Goal: Task Accomplishment & Management: Complete application form

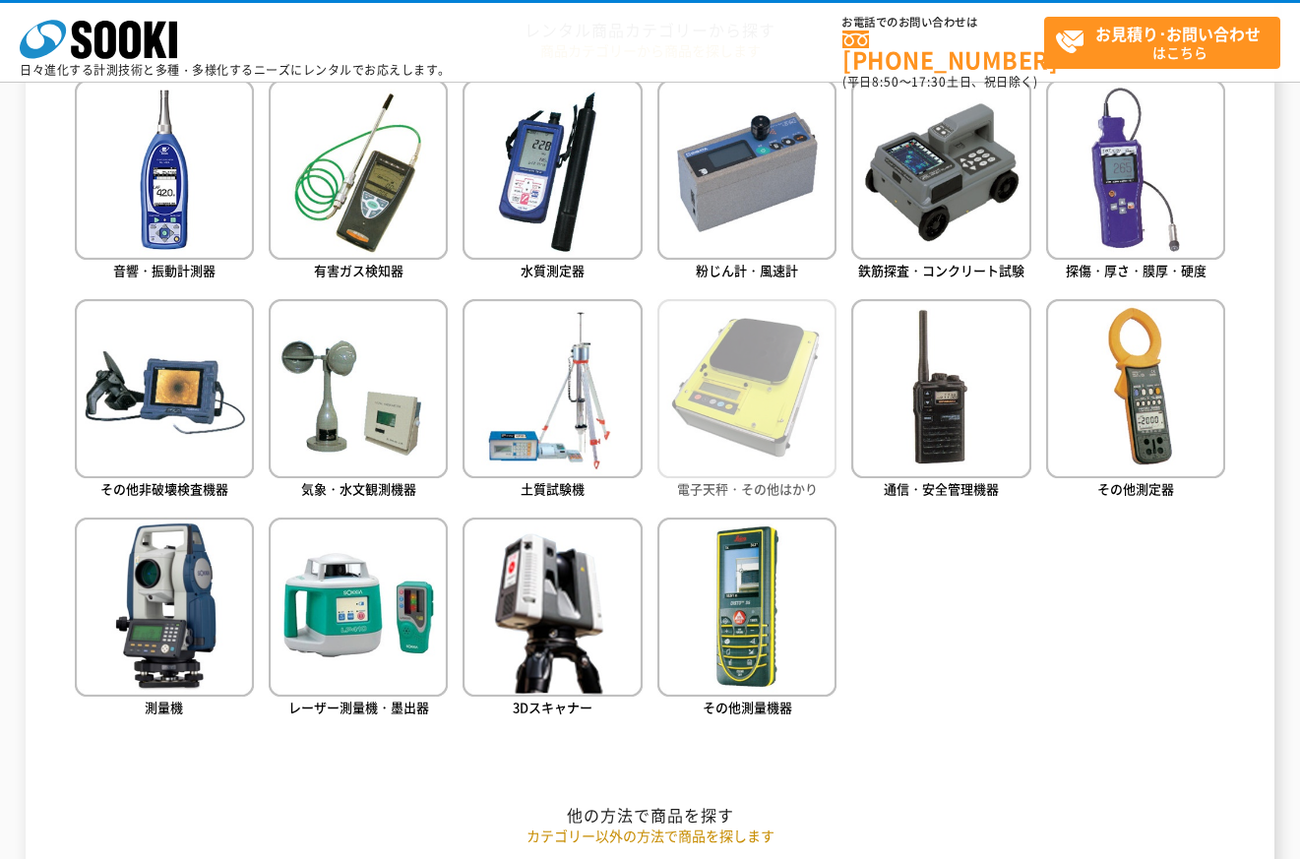
scroll to position [934, 0]
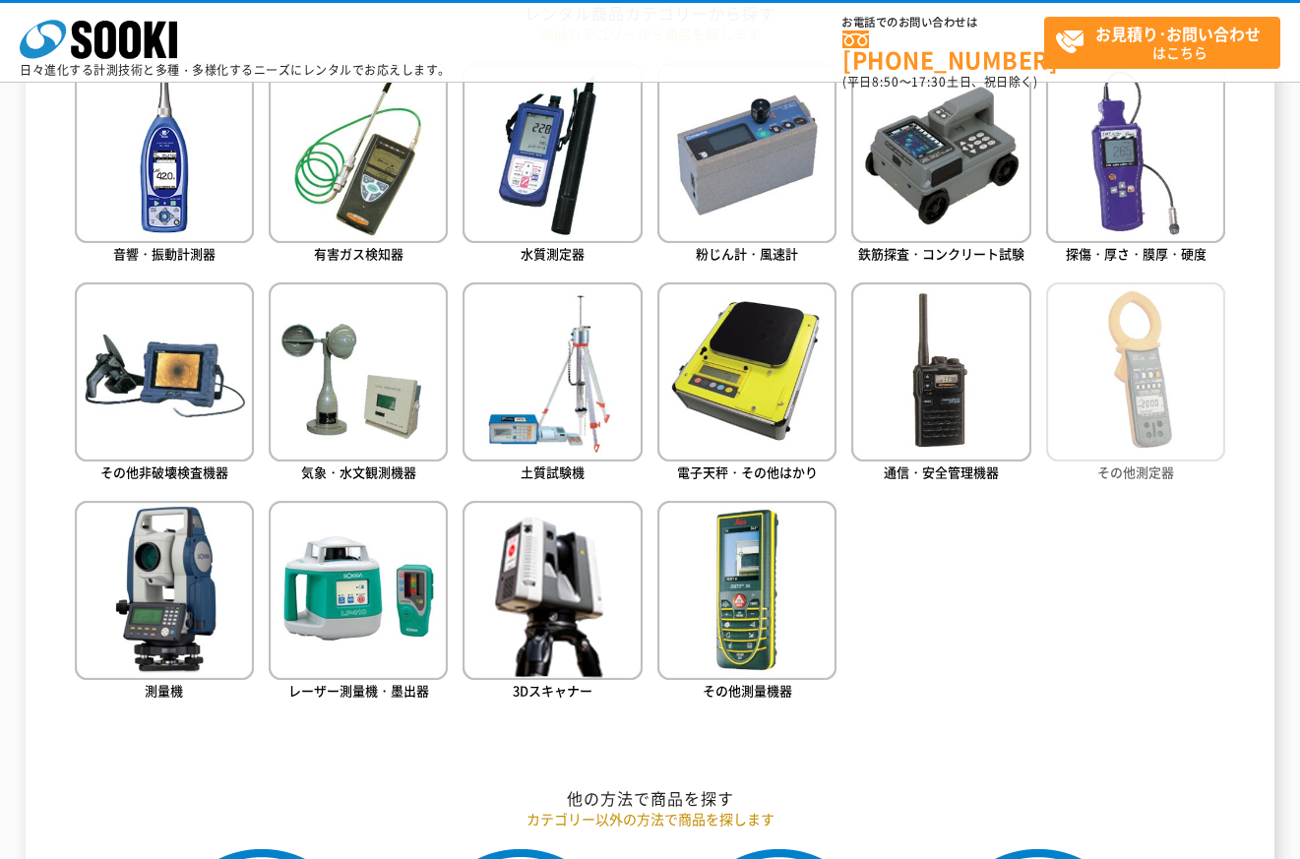
click at [1123, 415] on img at bounding box center [1135, 371] width 179 height 179
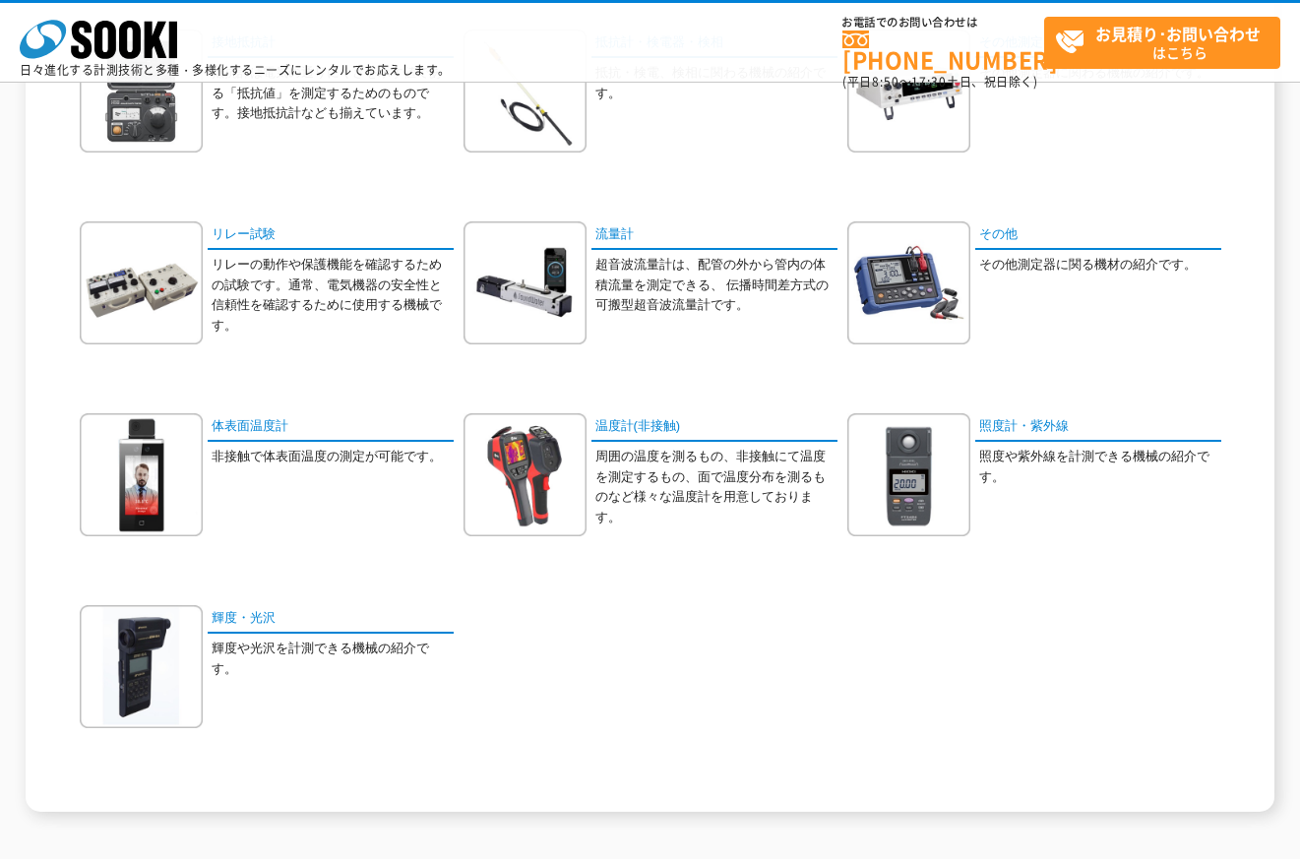
scroll to position [885, 0]
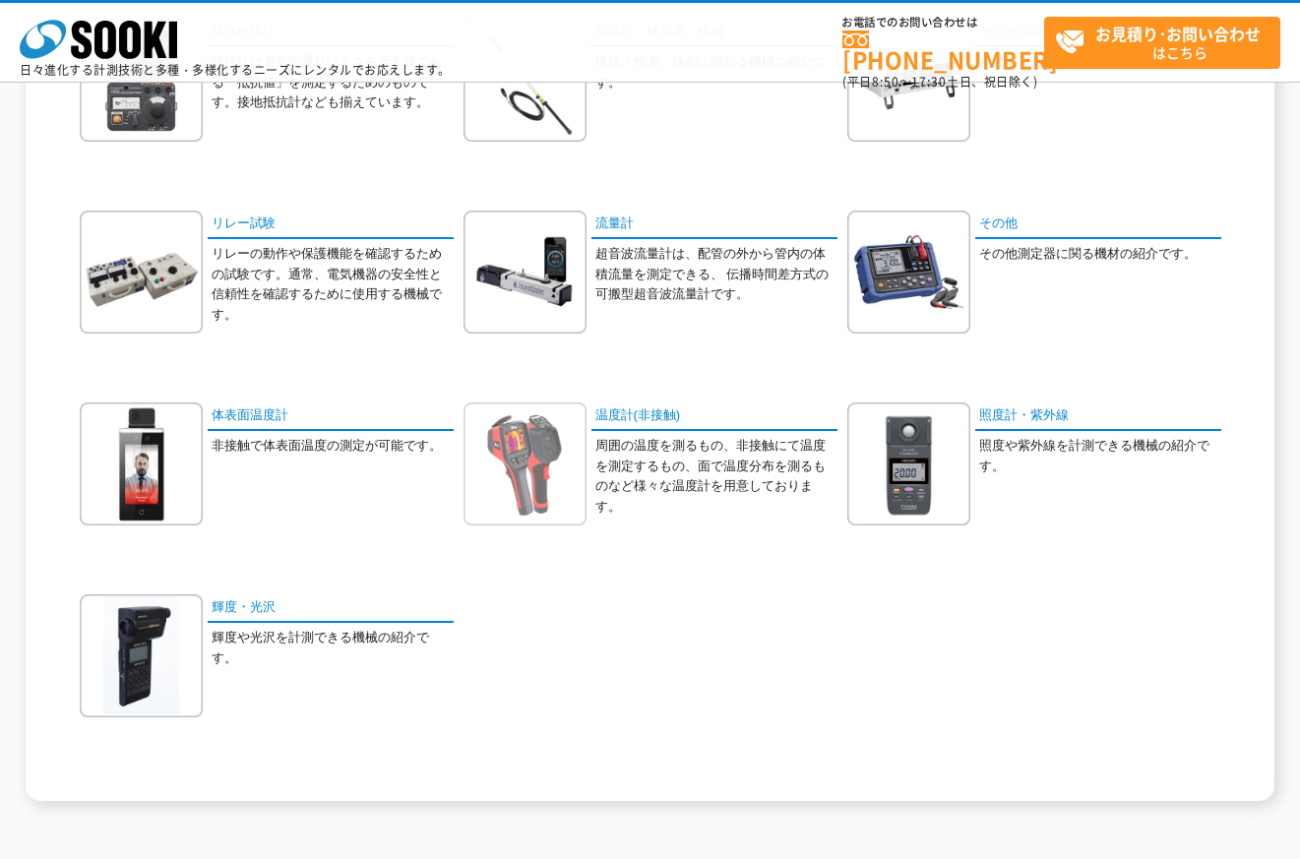
click at [531, 457] on img at bounding box center [524, 463] width 123 height 123
click at [676, 416] on link "温度計(非接触)" at bounding box center [714, 416] width 246 height 29
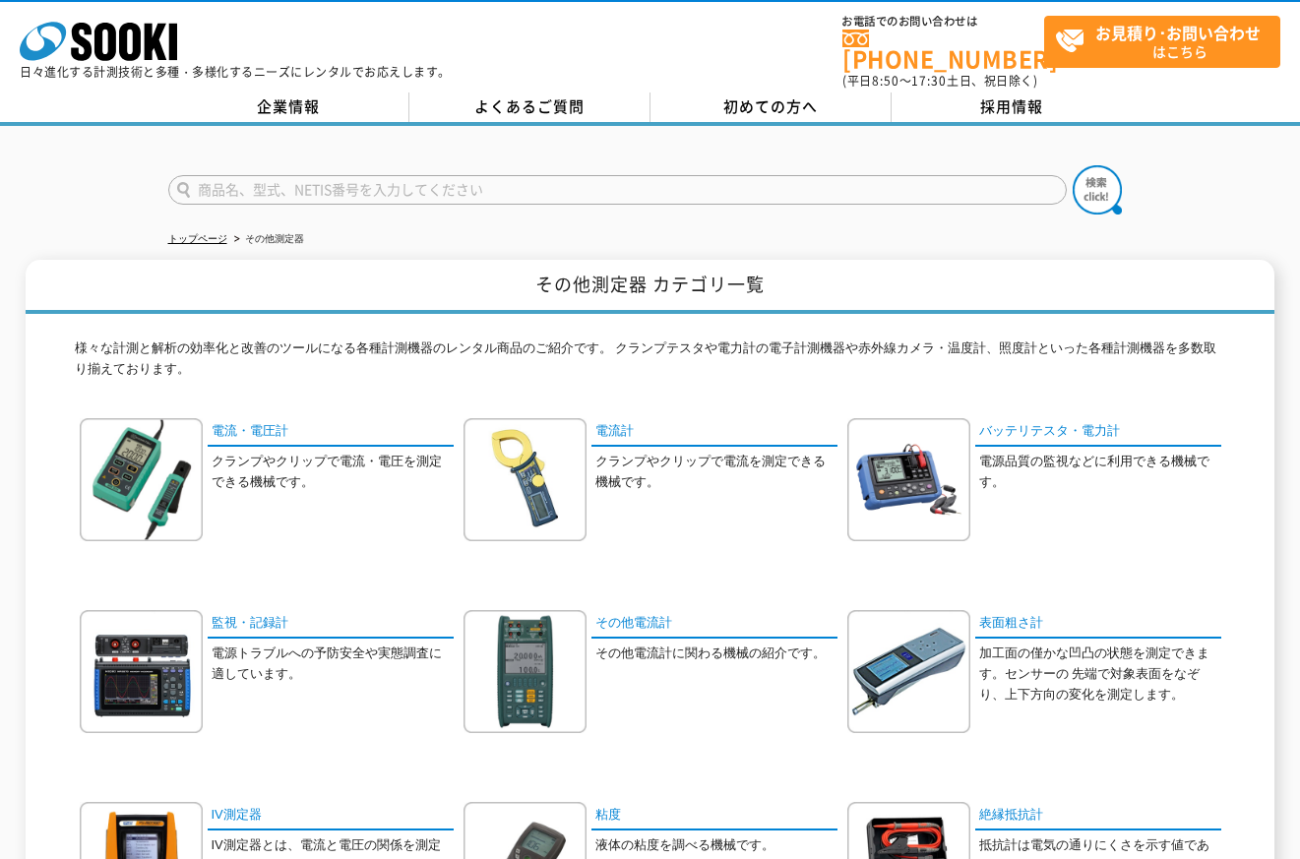
scroll to position [0, 0]
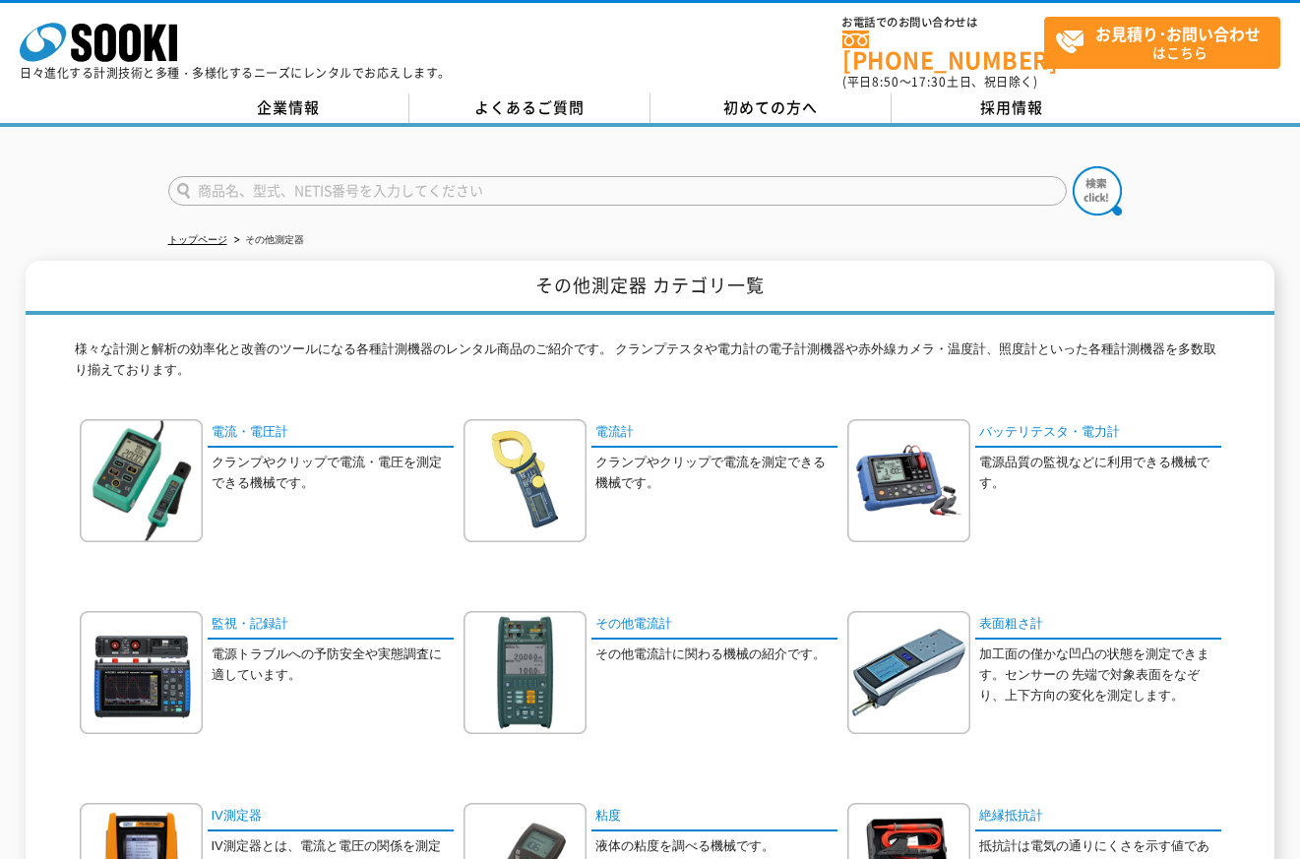
click at [390, 176] on input "text" at bounding box center [617, 191] width 898 height 30
type input "温度計"
click at [1096, 185] on img at bounding box center [1096, 190] width 49 height 49
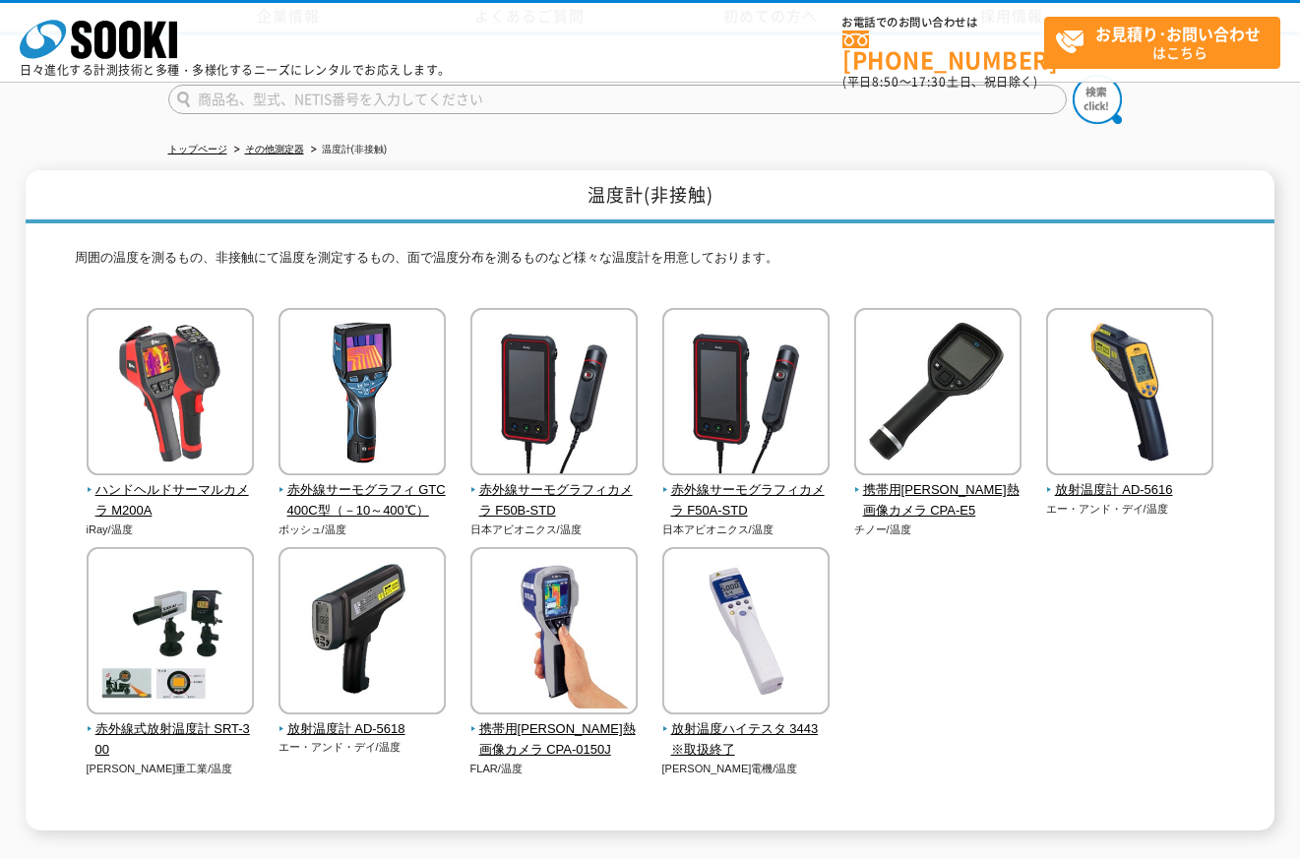
scroll to position [252, 0]
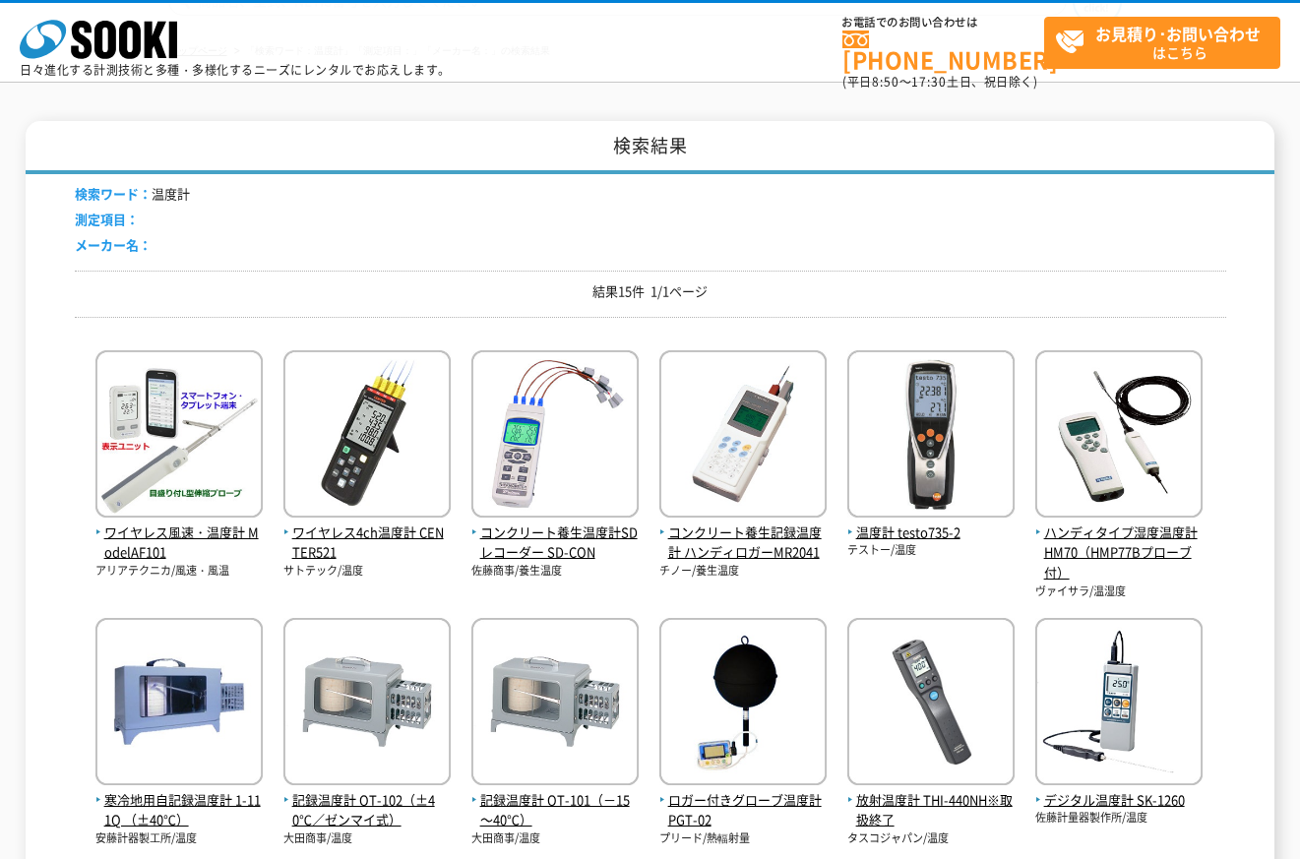
scroll to position [295, 0]
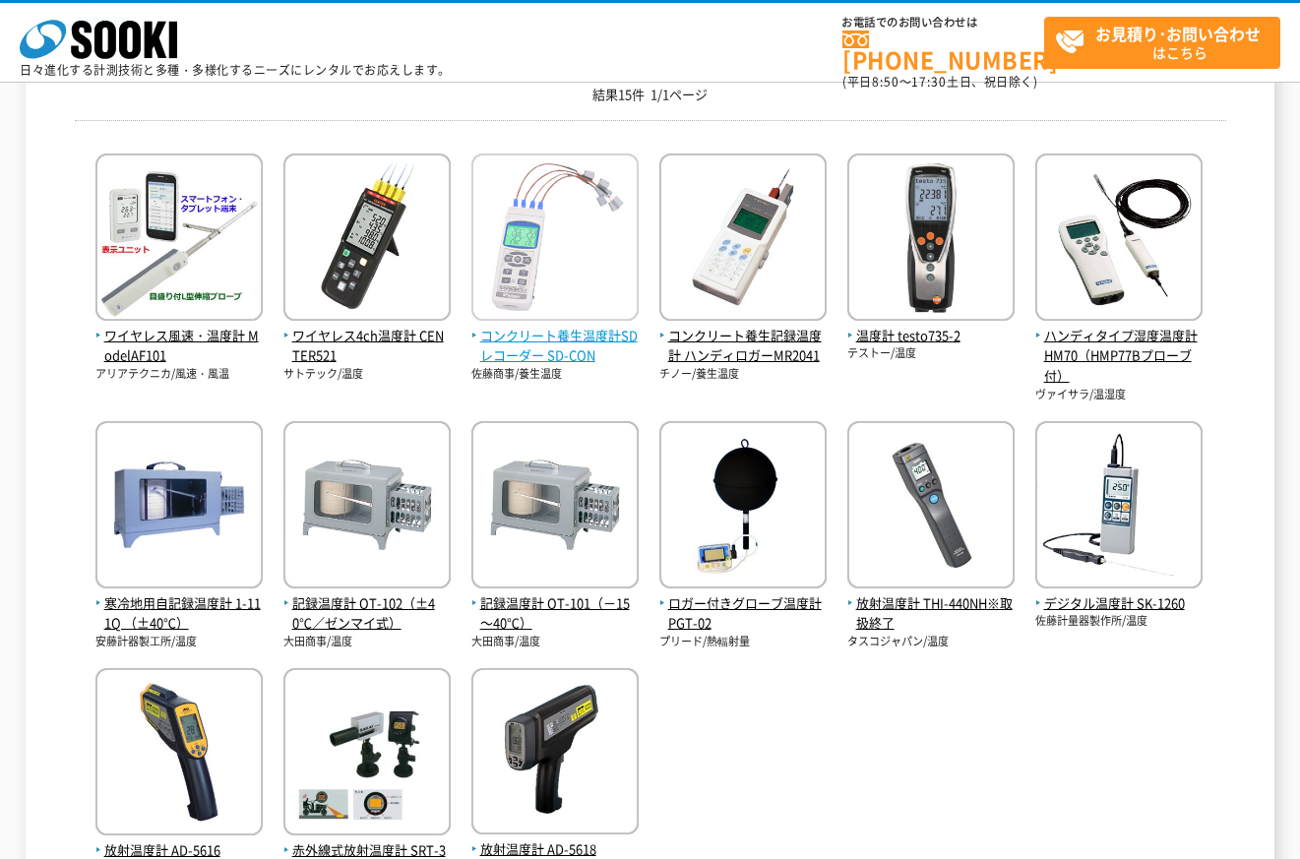
click at [559, 331] on span "コンクリート養生温度計SDレコーダー SD-CON" at bounding box center [554, 346] width 167 height 41
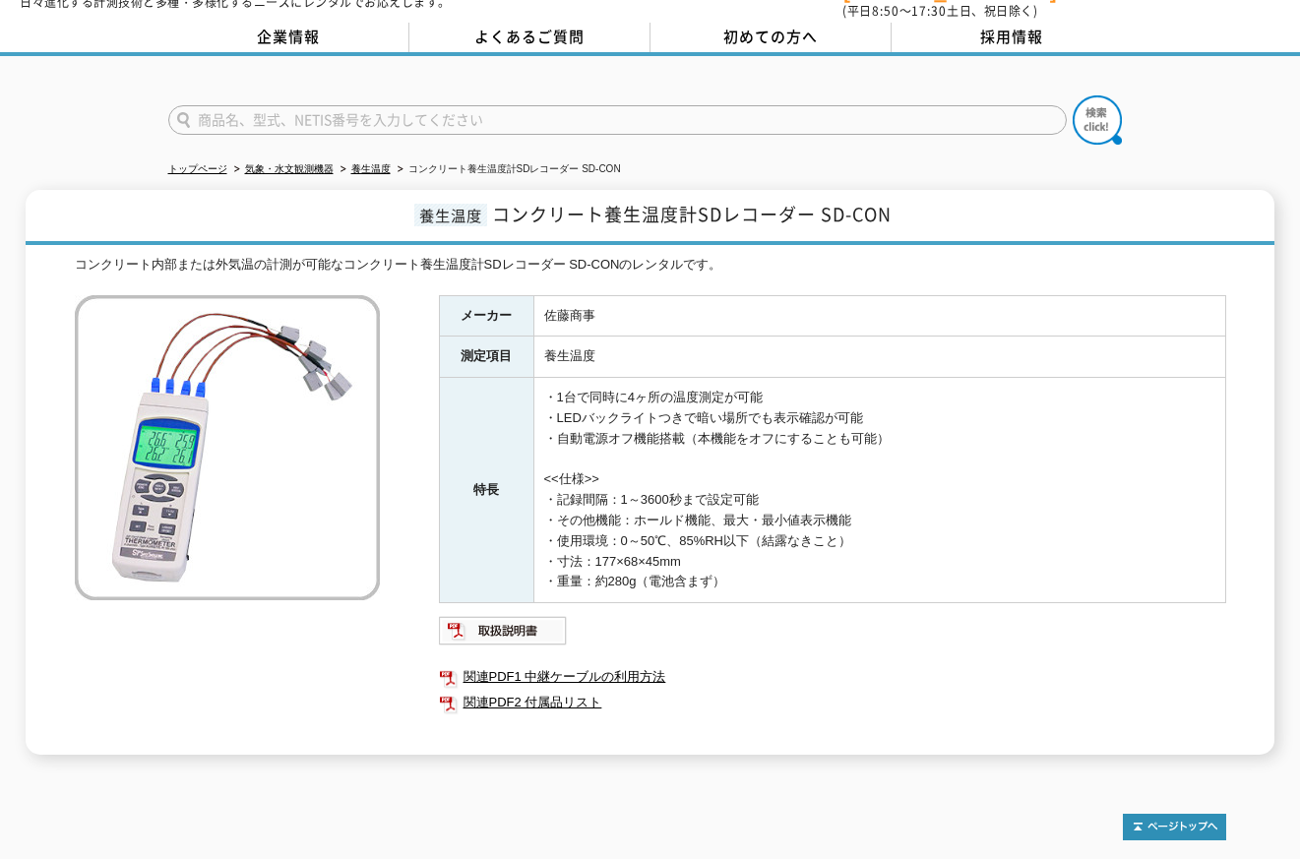
scroll to position [197, 0]
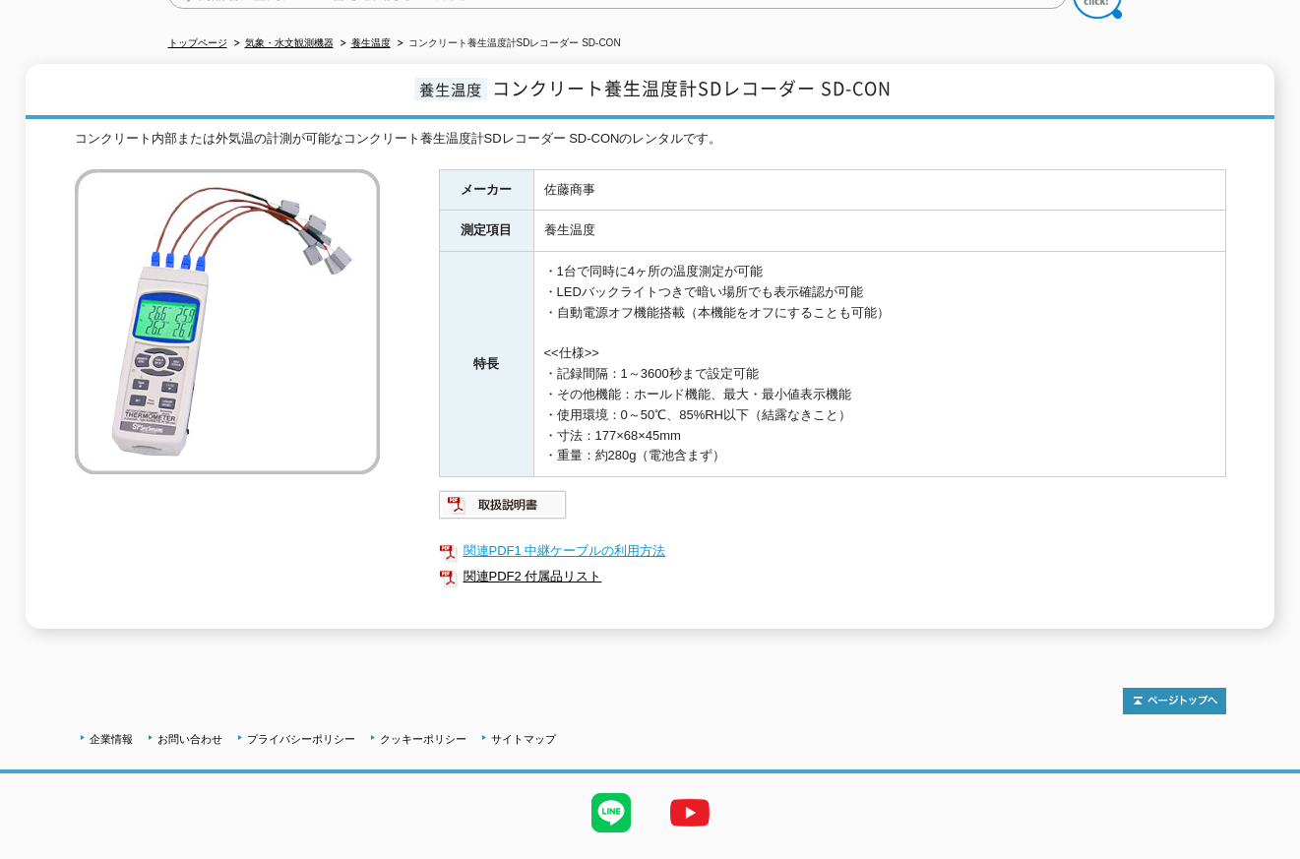
click at [580, 538] on link "関連PDF1 中継ケーブルの利用方法" at bounding box center [832, 551] width 787 height 26
click at [531, 567] on link "関連PDF2 付属品リスト" at bounding box center [832, 577] width 787 height 26
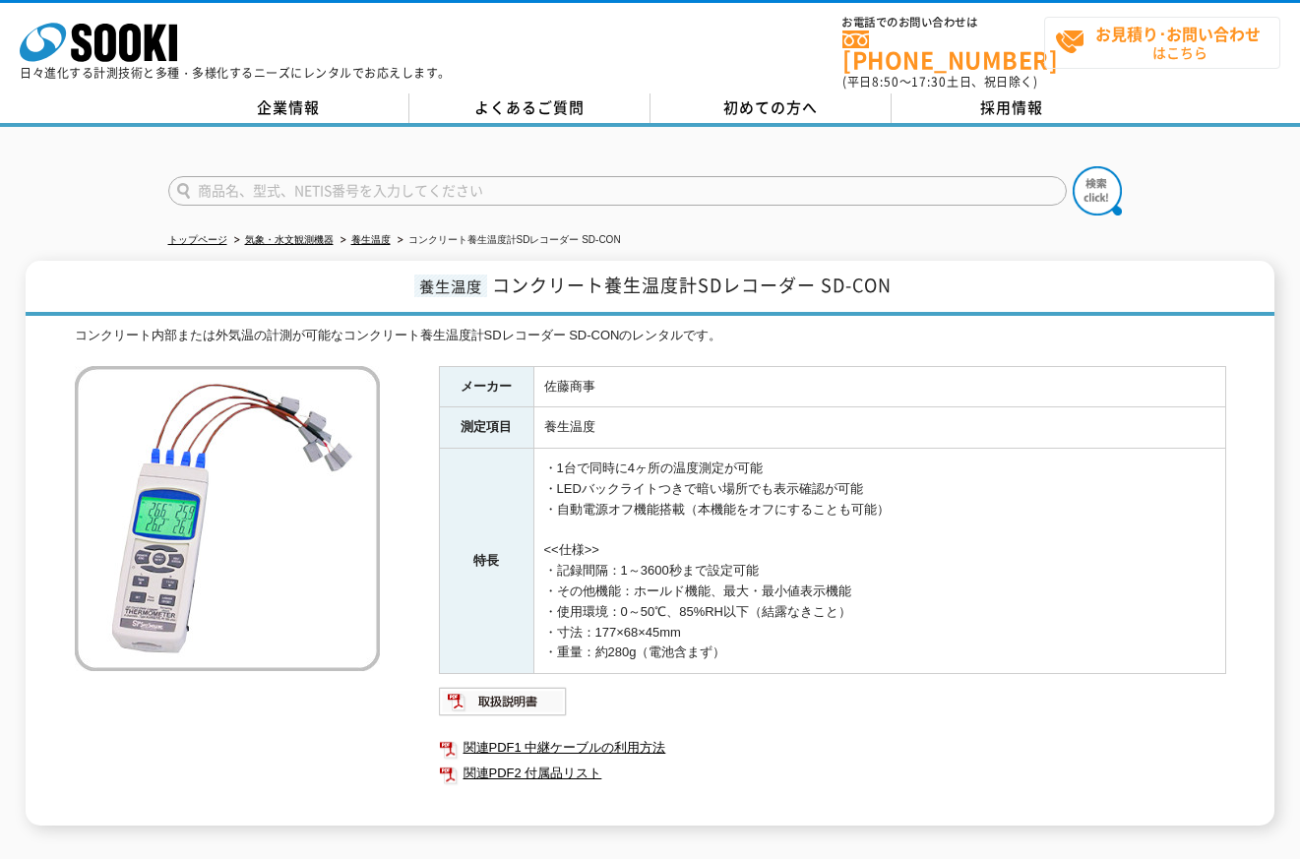
click at [1168, 40] on strong "お見積り･お問い合わせ" at bounding box center [1177, 34] width 165 height 24
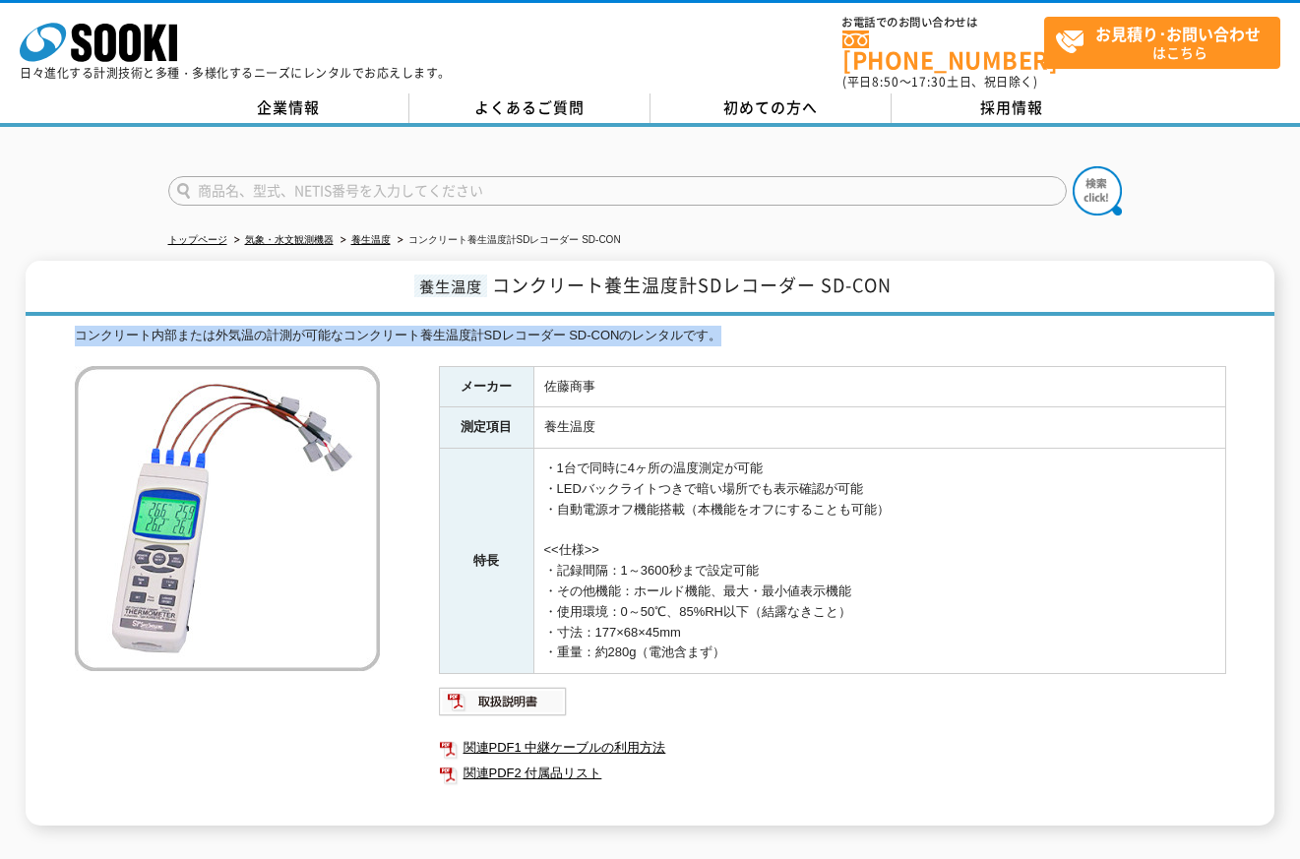
drag, startPoint x: 76, startPoint y: 319, endPoint x: 722, endPoint y: 329, distance: 646.5
click at [722, 329] on div "コンクリート内部または外気温の計測が可能なコンクリート養生温度計SDレコーダー SD-CONのレンタルです。" at bounding box center [650, 336] width 1151 height 21
copy div "コンクリート内部または外気温の計測が可能なコンクリート養生温度計SDレコーダー SD-CONのレンタルです。"
click at [596, 740] on link "関連PDF1 中継ケーブルの利用方法" at bounding box center [832, 748] width 787 height 26
click at [529, 761] on link "関連PDF2 付属品リスト" at bounding box center [832, 774] width 787 height 26
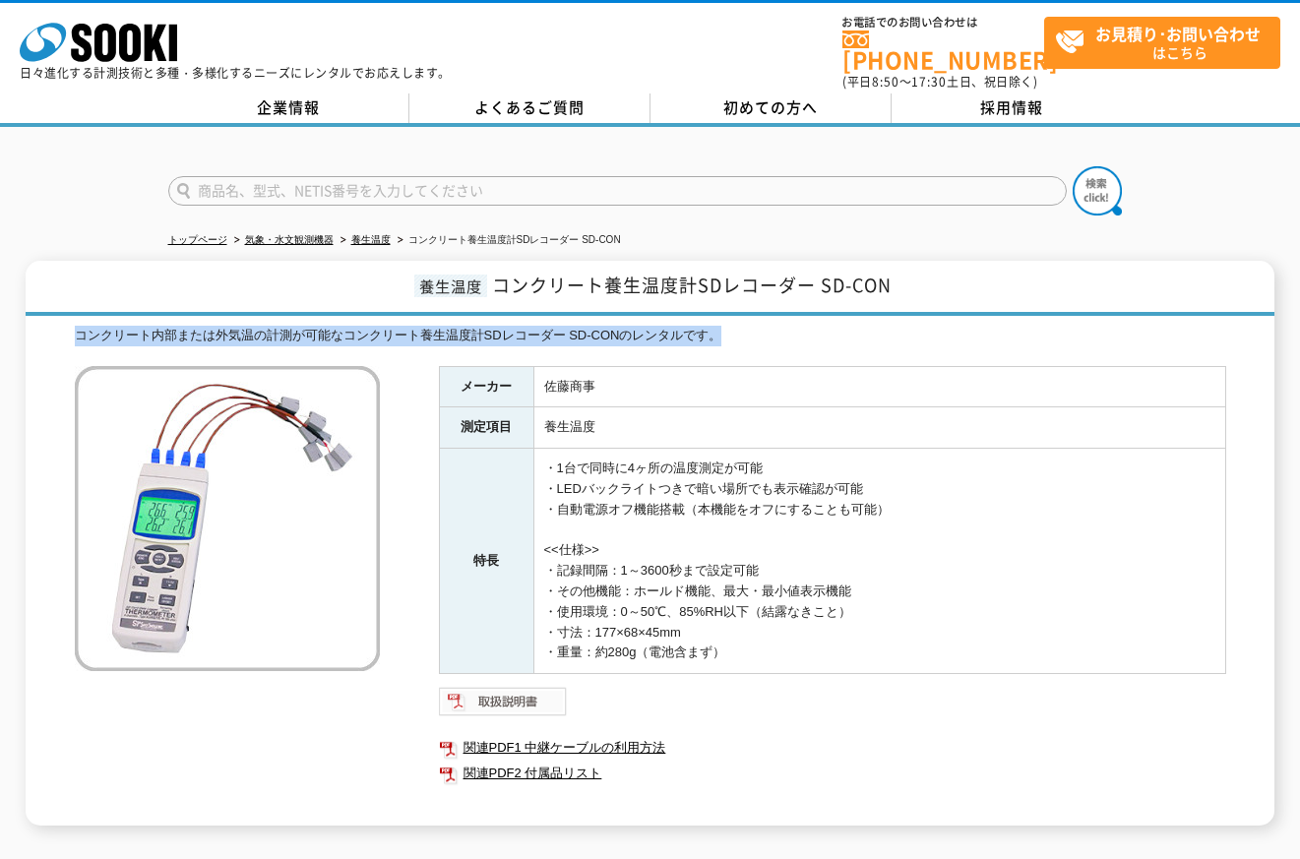
click at [518, 691] on img at bounding box center [503, 701] width 129 height 31
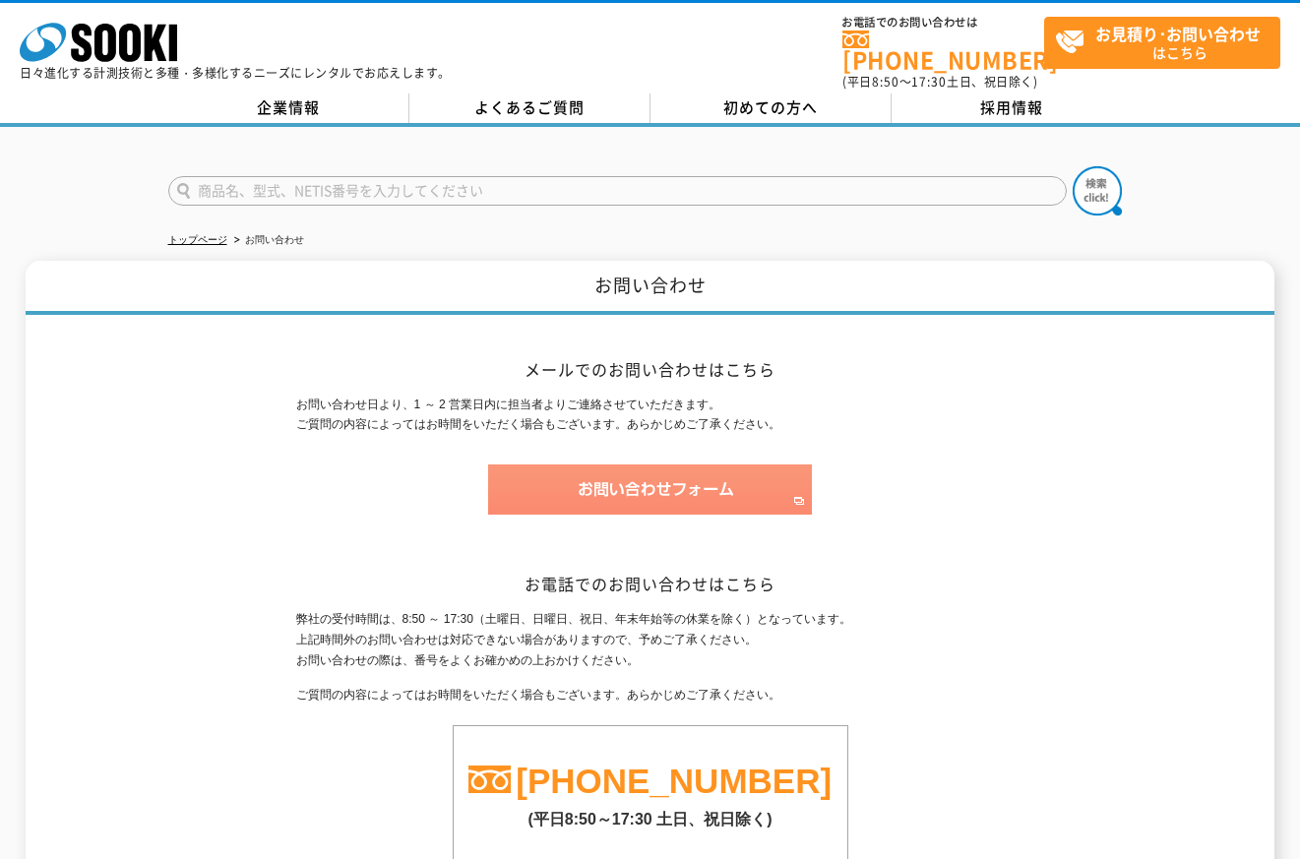
click at [706, 483] on img at bounding box center [650, 489] width 324 height 50
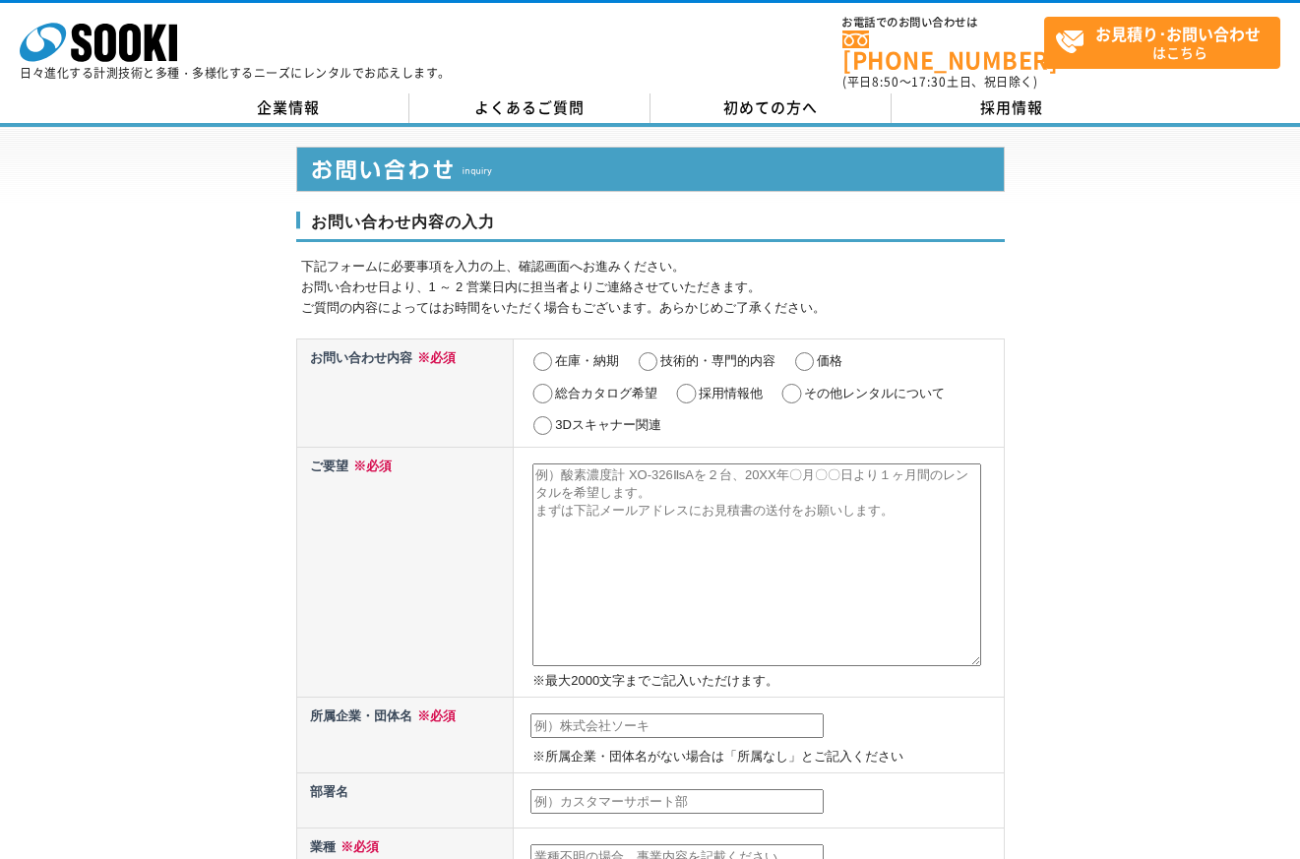
click at [818, 353] on label "価格" at bounding box center [830, 360] width 26 height 15
click at [817, 352] on input "価格" at bounding box center [804, 362] width 25 height 20
radio input "true"
click at [588, 497] on textarea at bounding box center [756, 564] width 449 height 203
paste textarea "コンクリート内部または外気温の計測が可能なコンクリート養生温度計SDレコーダー SD-CONのレンタルです。"
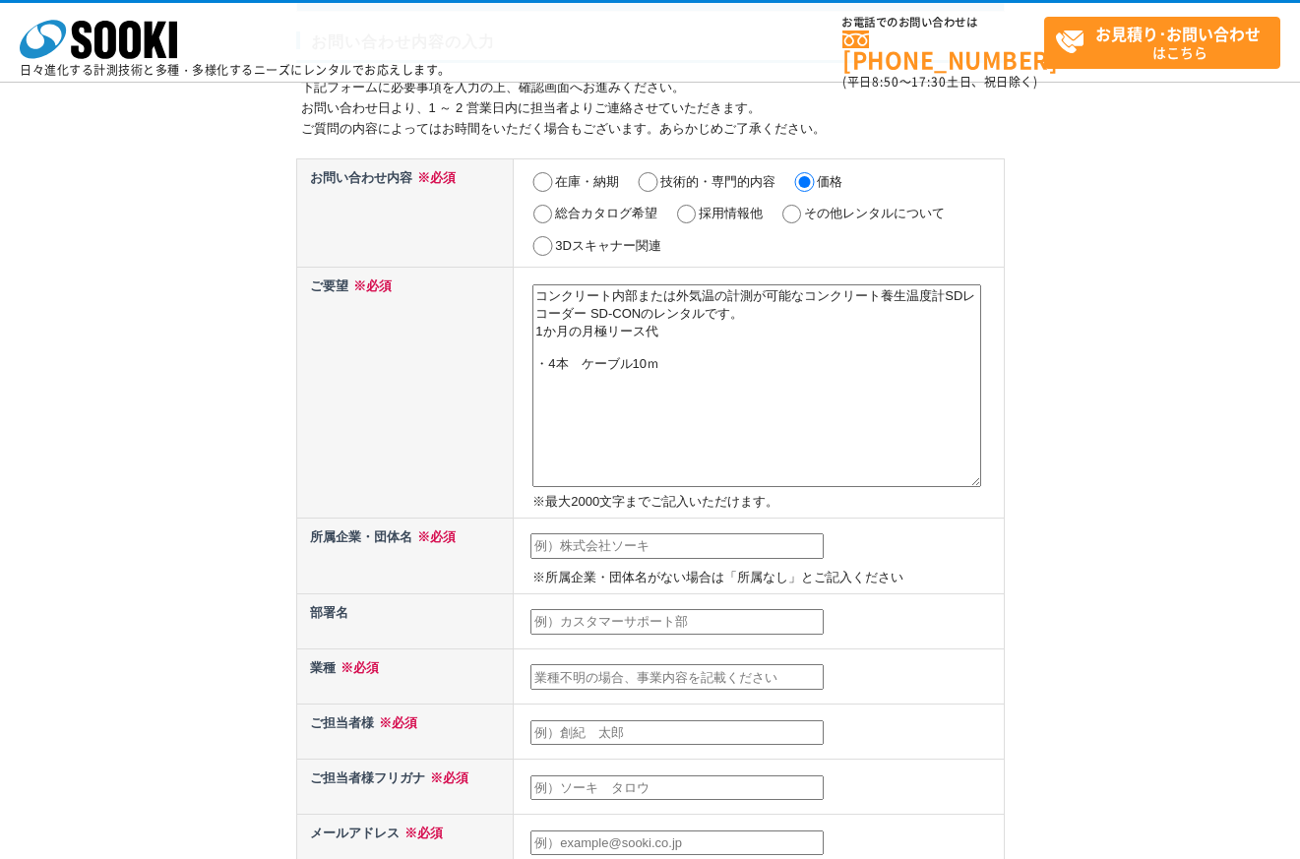
scroll to position [197, 0]
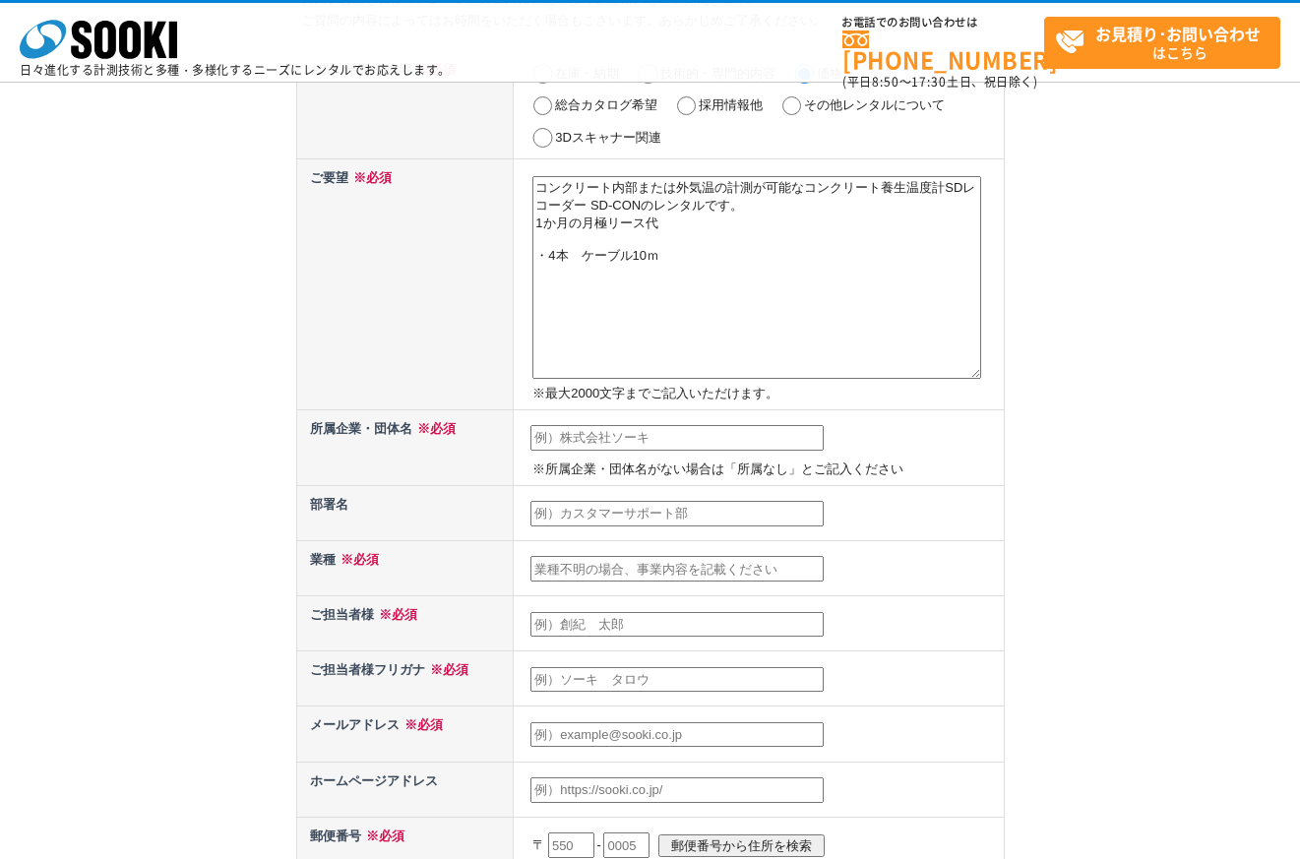
type textarea "コンクリート内部または外気温の計測が可能なコンクリート養生温度計SDレコーダー SD-CONのレンタルです。 1か月の月極リース代 ・4本　ケーブル10ｍ"
click at [585, 434] on input "text" at bounding box center [676, 438] width 293 height 26
type input "日本ヒューム㈱"
type input "[PERSON_NAME]"
type input "[EMAIL_ADDRESS][DOMAIN_NAME]"
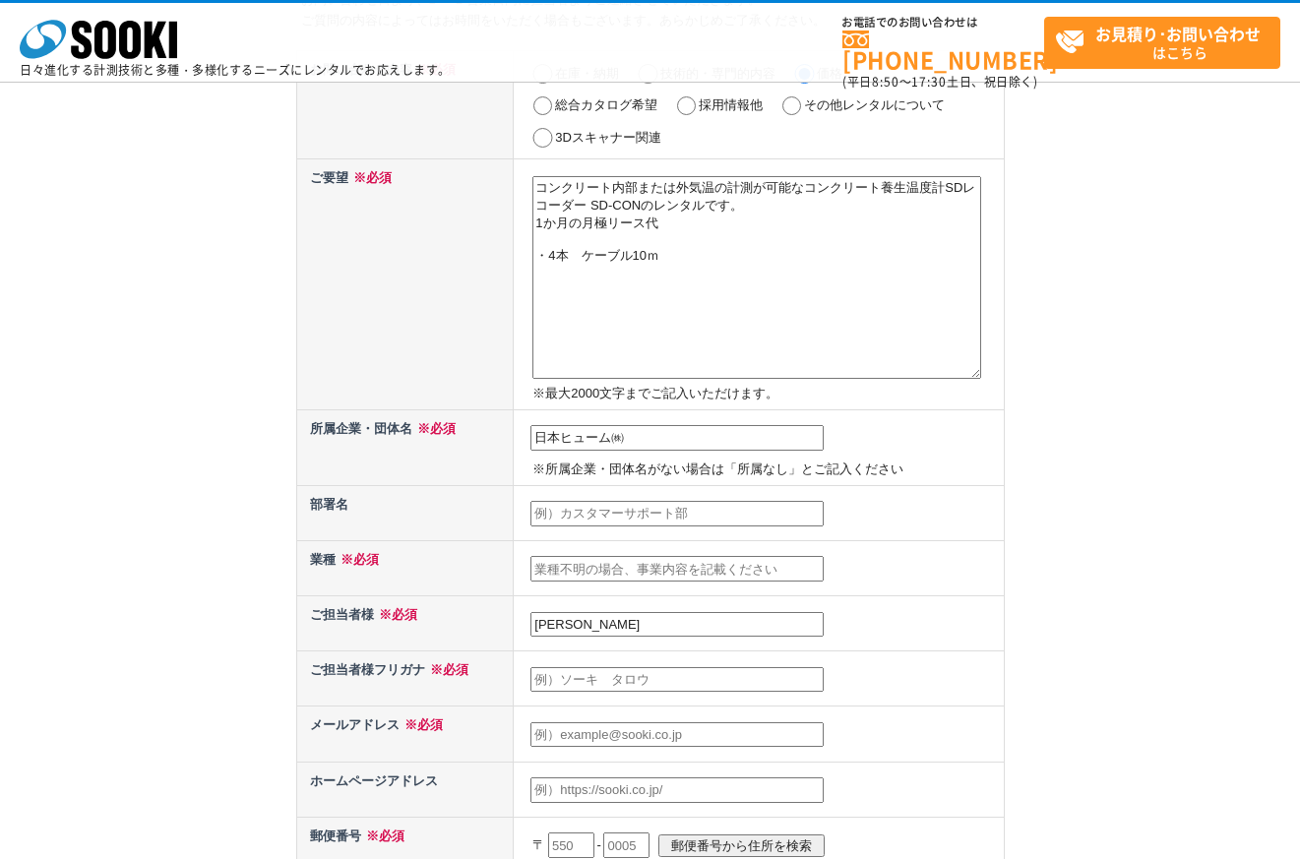
type input "460"
type input "[STREET_ADDRESS]"
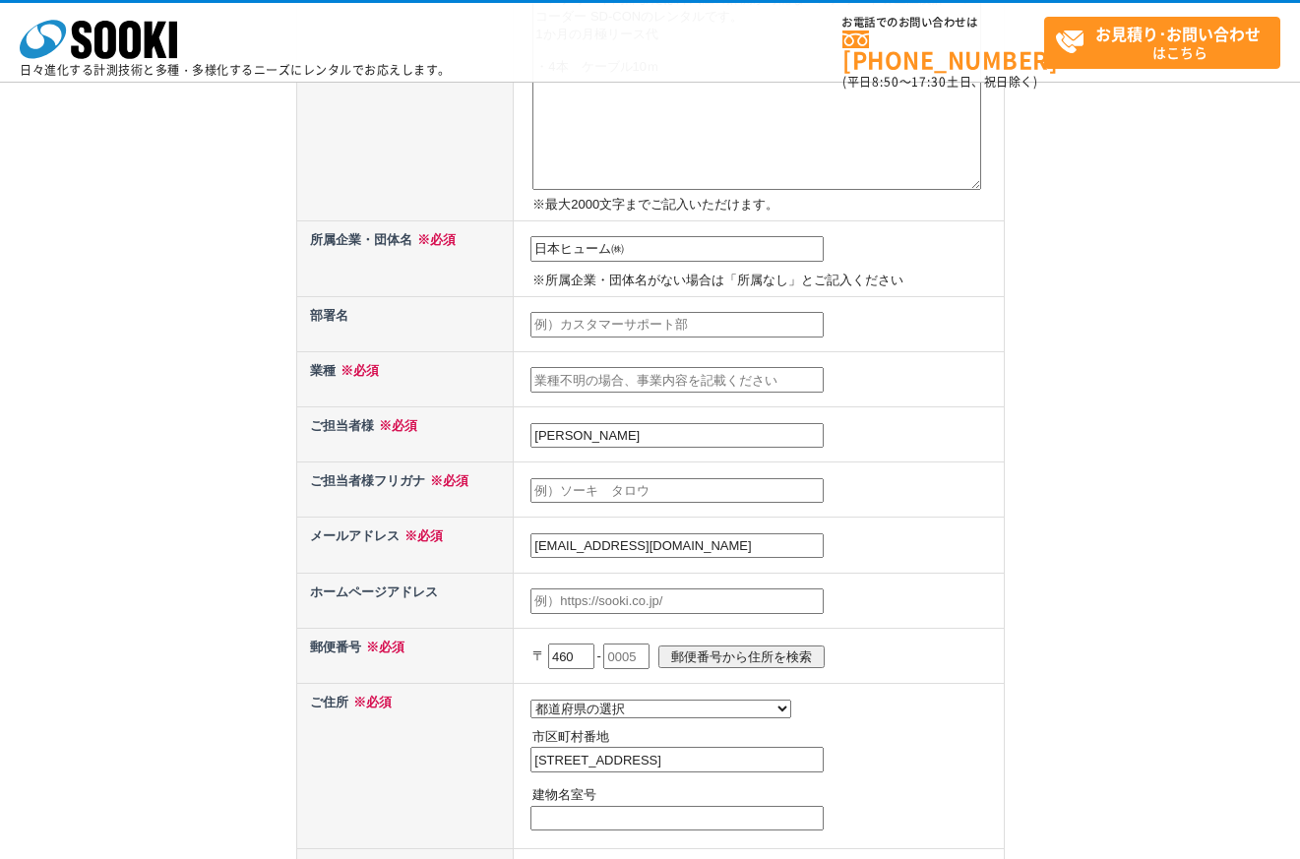
scroll to position [394, 0]
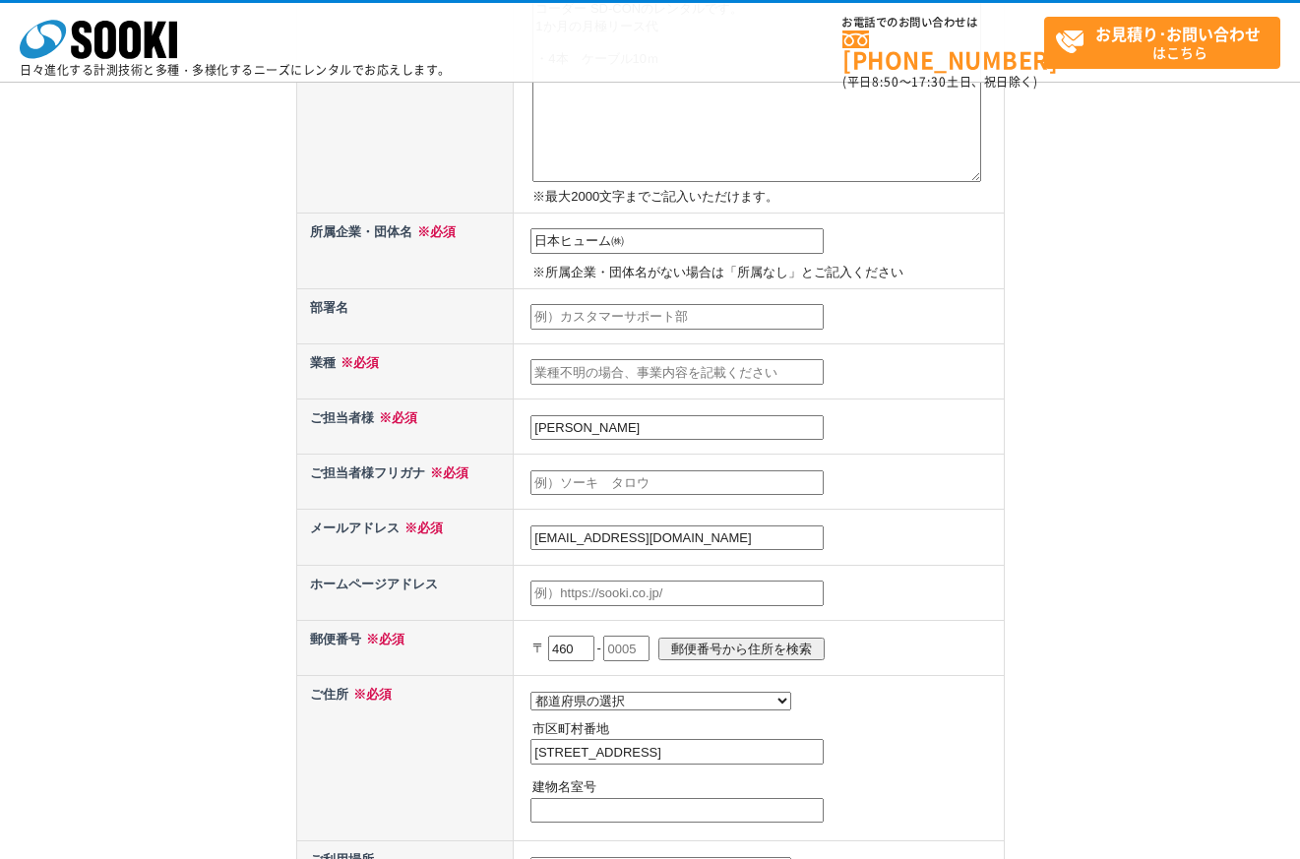
click at [608, 306] on input "text" at bounding box center [676, 317] width 293 height 26
type input "技術工事部"
click at [701, 374] on input "text" at bounding box center [676, 372] width 293 height 26
type input "窯業"
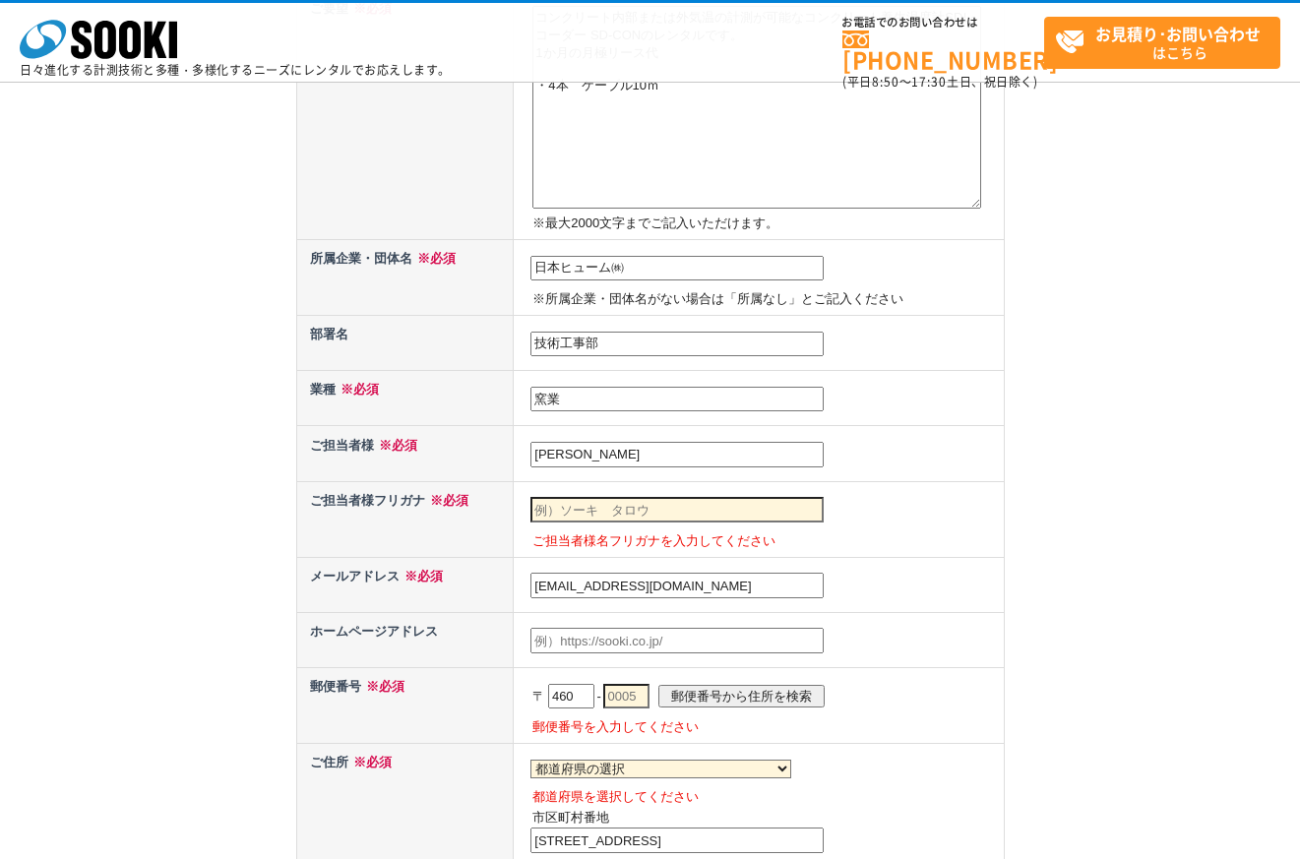
scroll to position [590, 0]
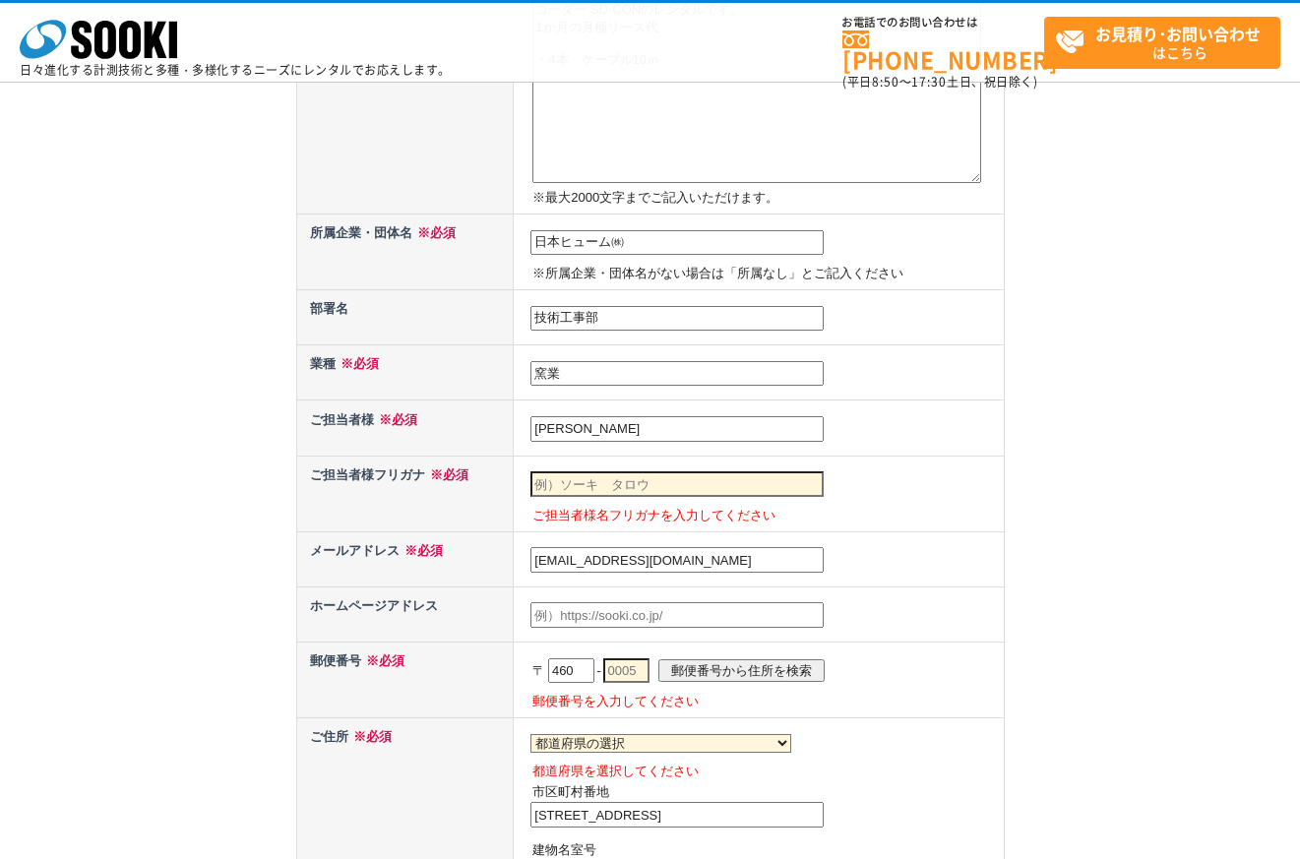
click at [703, 490] on input "text" at bounding box center [676, 484] width 293 height 26
type input "[PERSON_NAME]"
select select "23"
click at [666, 491] on input "[PERSON_NAME]" at bounding box center [676, 484] width 293 height 26
drag, startPoint x: 611, startPoint y: 488, endPoint x: 473, endPoint y: 480, distance: 138.0
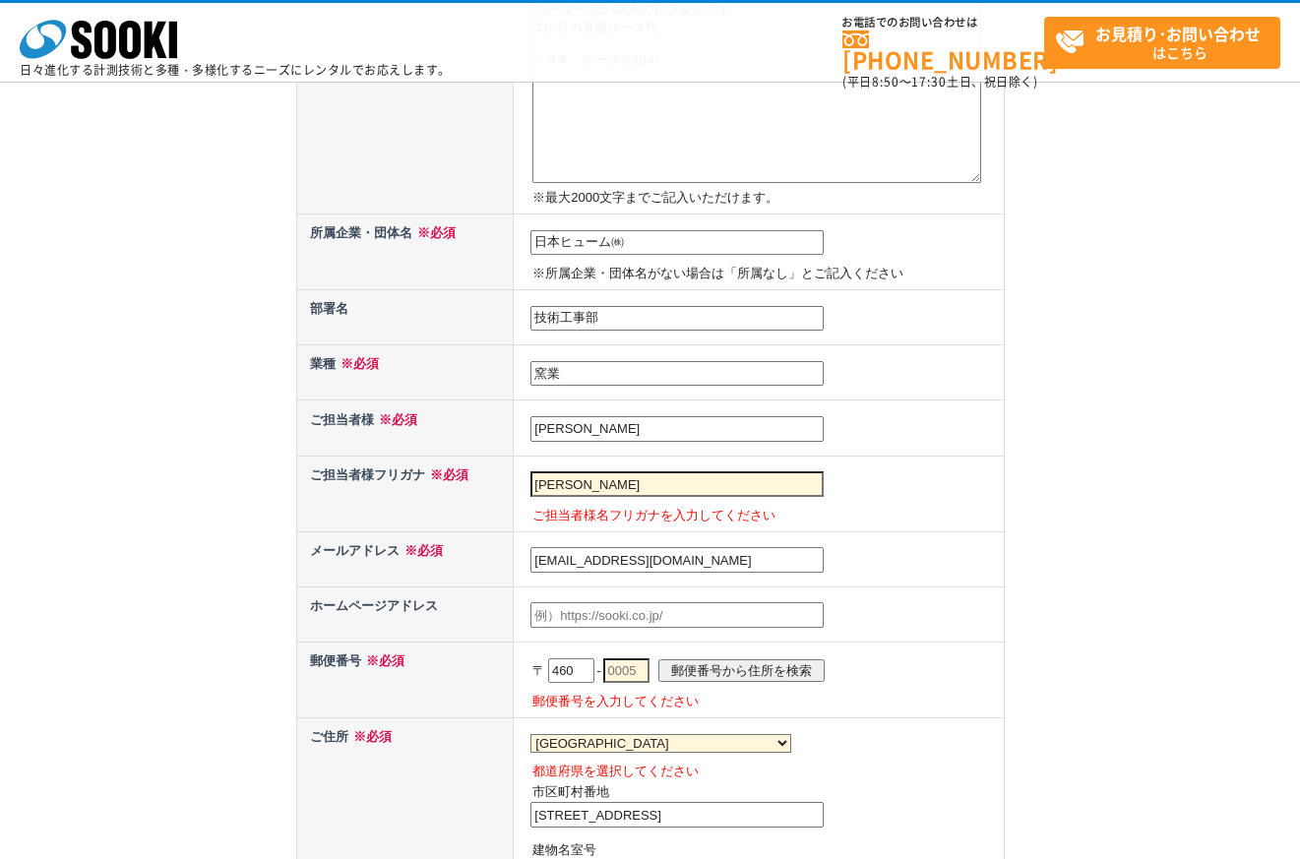
click at [473, 480] on tr "ご担当者様フリガナ ※必須 [PERSON_NAME] ご担当者様名フリガナを入力してください" at bounding box center [649, 494] width 707 height 76
type input "ゴウ　トミオ"
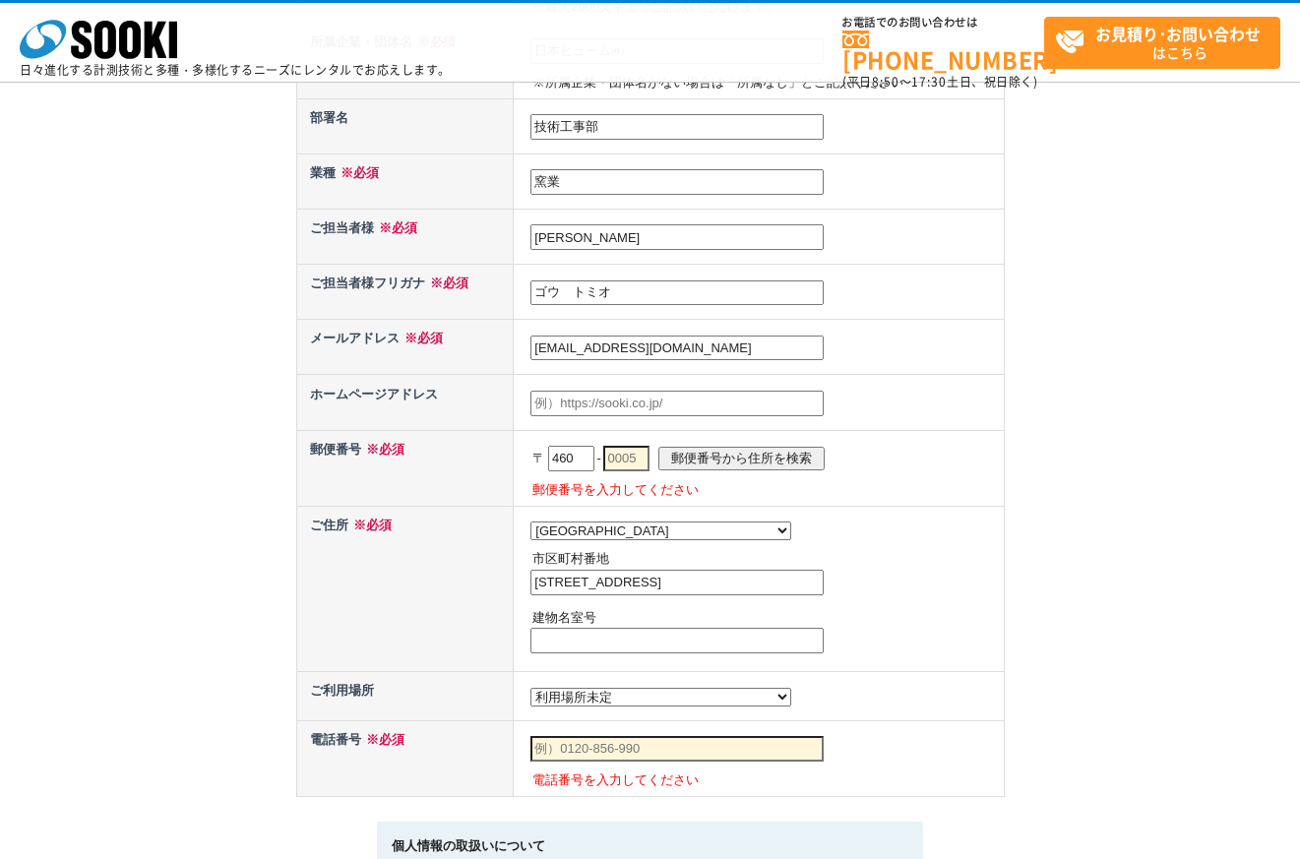
scroll to position [885, 0]
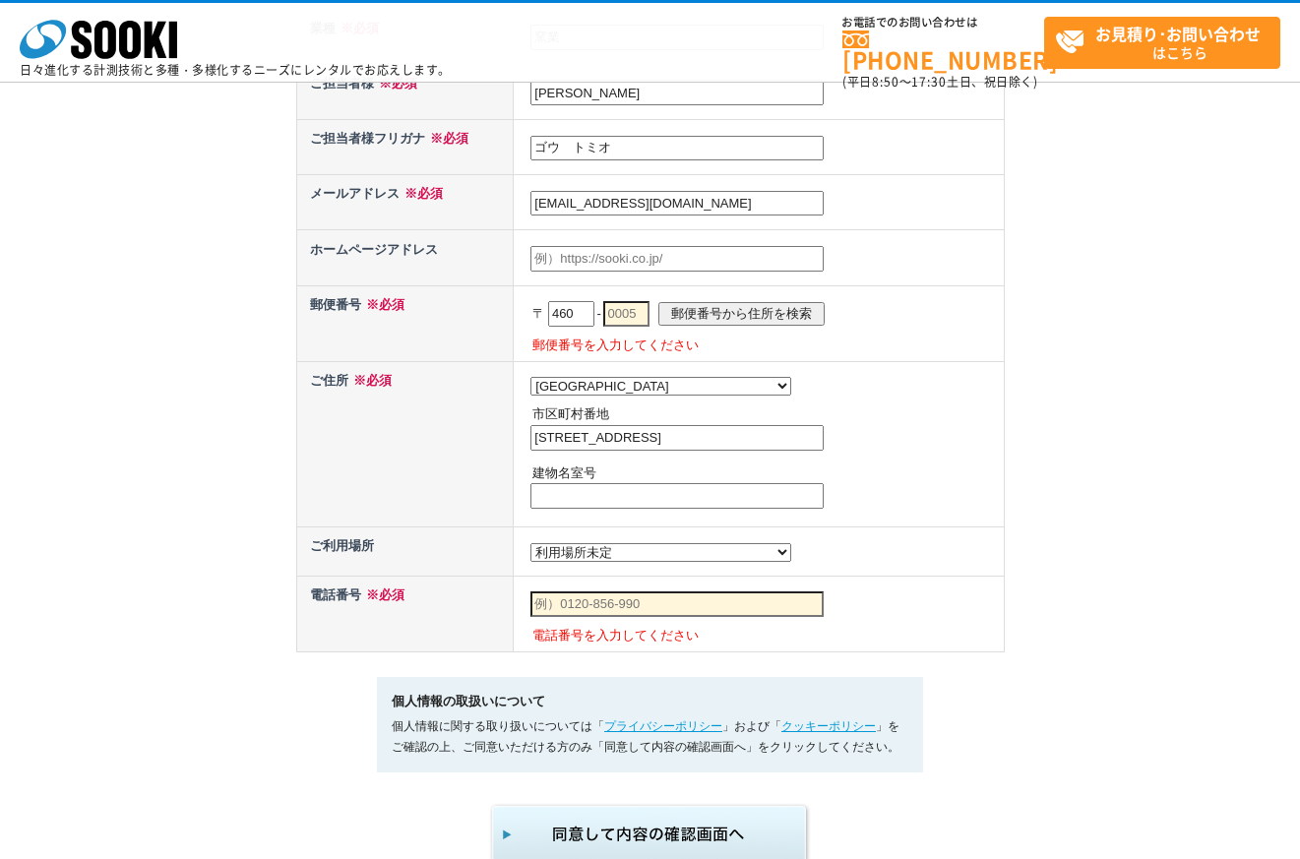
click at [640, 326] on input "text" at bounding box center [626, 314] width 46 height 26
type input "0007"
click at [489, 802] on button "submit" at bounding box center [650, 834] width 323 height 65
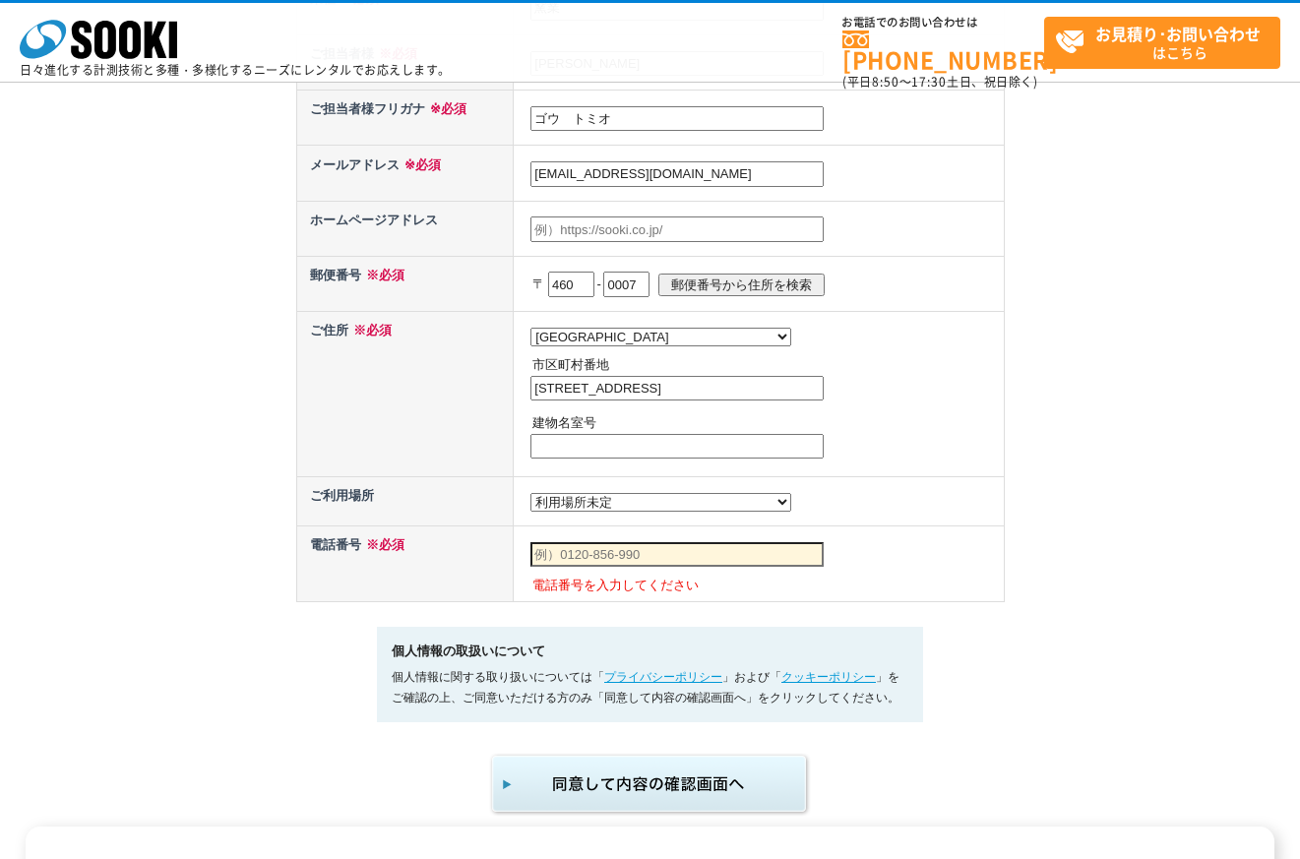
scroll to position [787, 0]
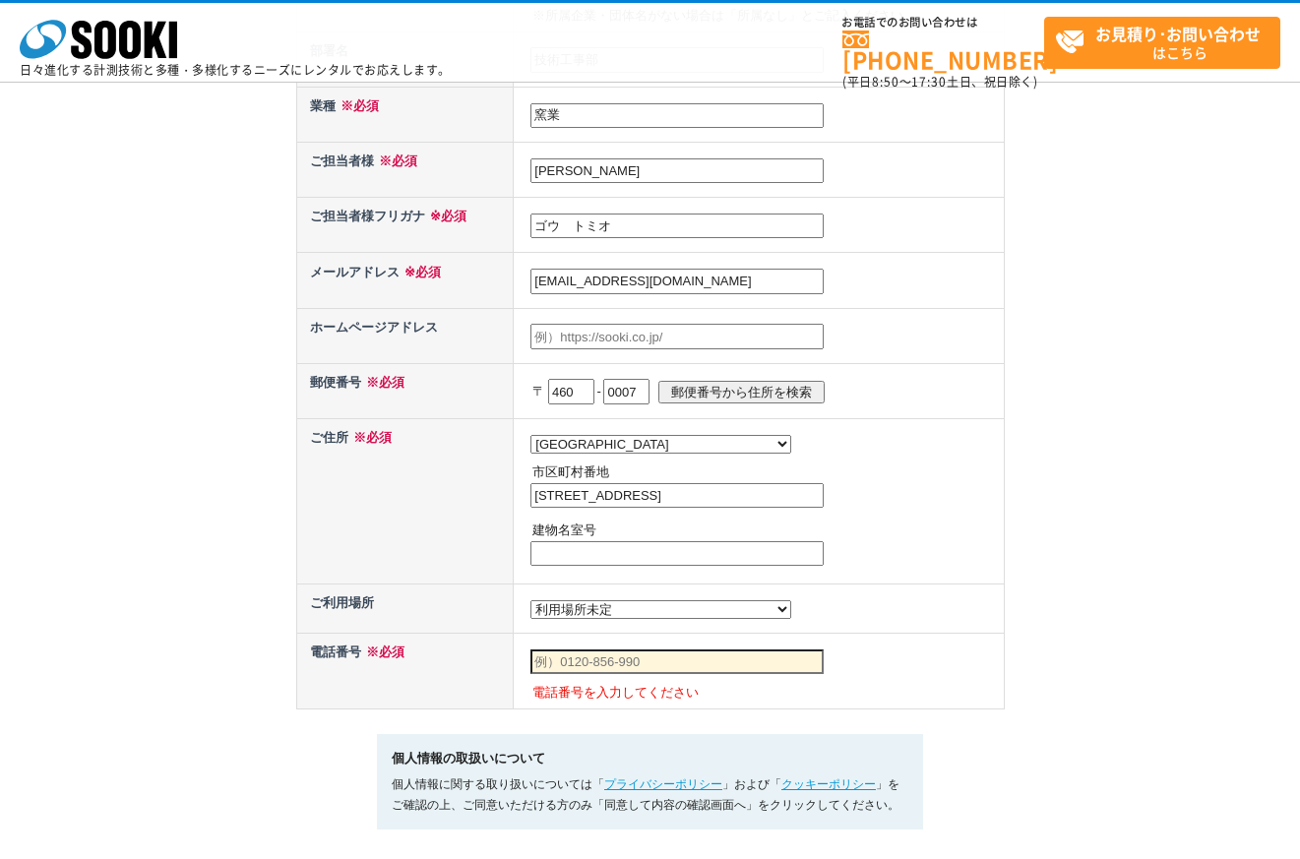
click at [789, 396] on input "郵便番号から住所を検索" at bounding box center [741, 392] width 166 height 23
click at [754, 504] on input "名古屋市中区新栄" at bounding box center [676, 496] width 293 height 26
type input "[STREET_ADDRESS]"
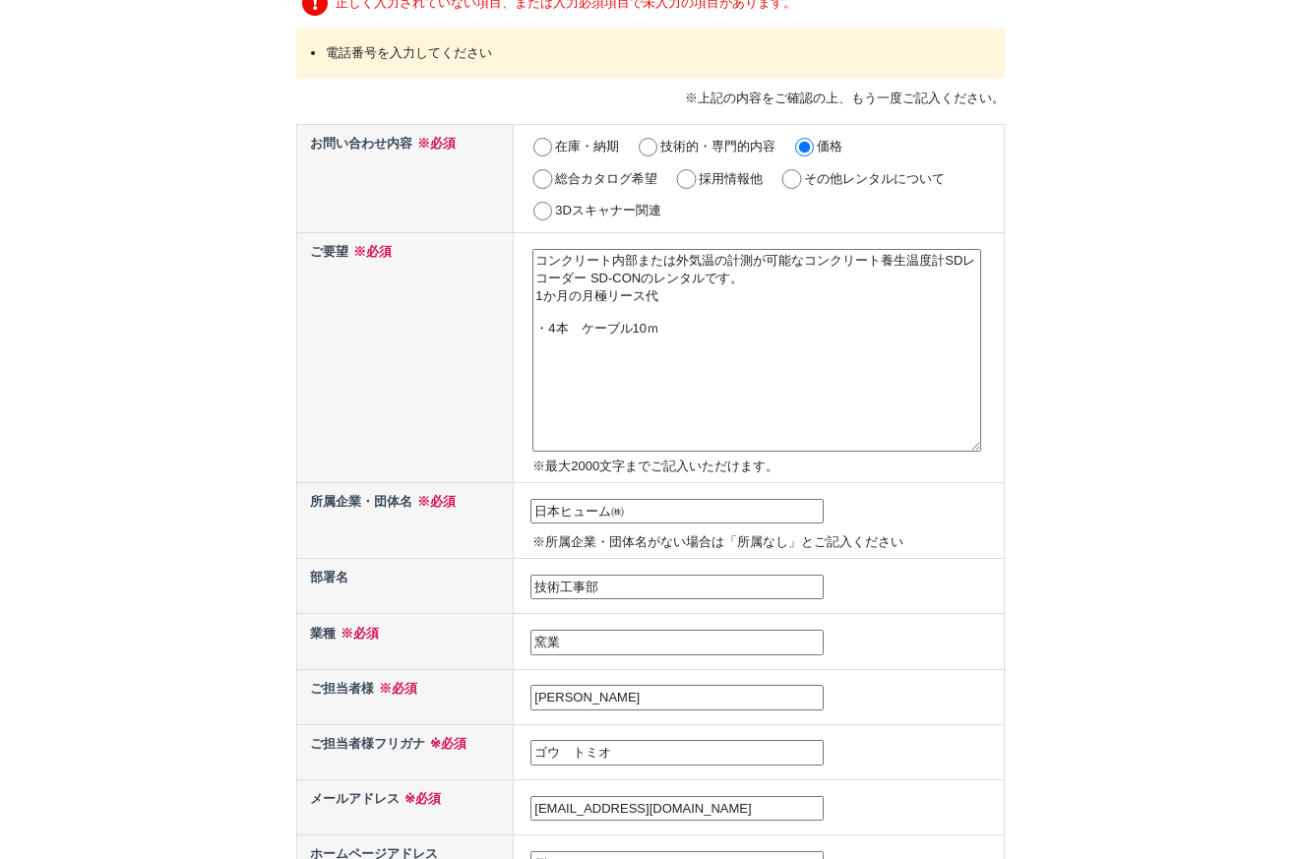
scroll to position [787, 0]
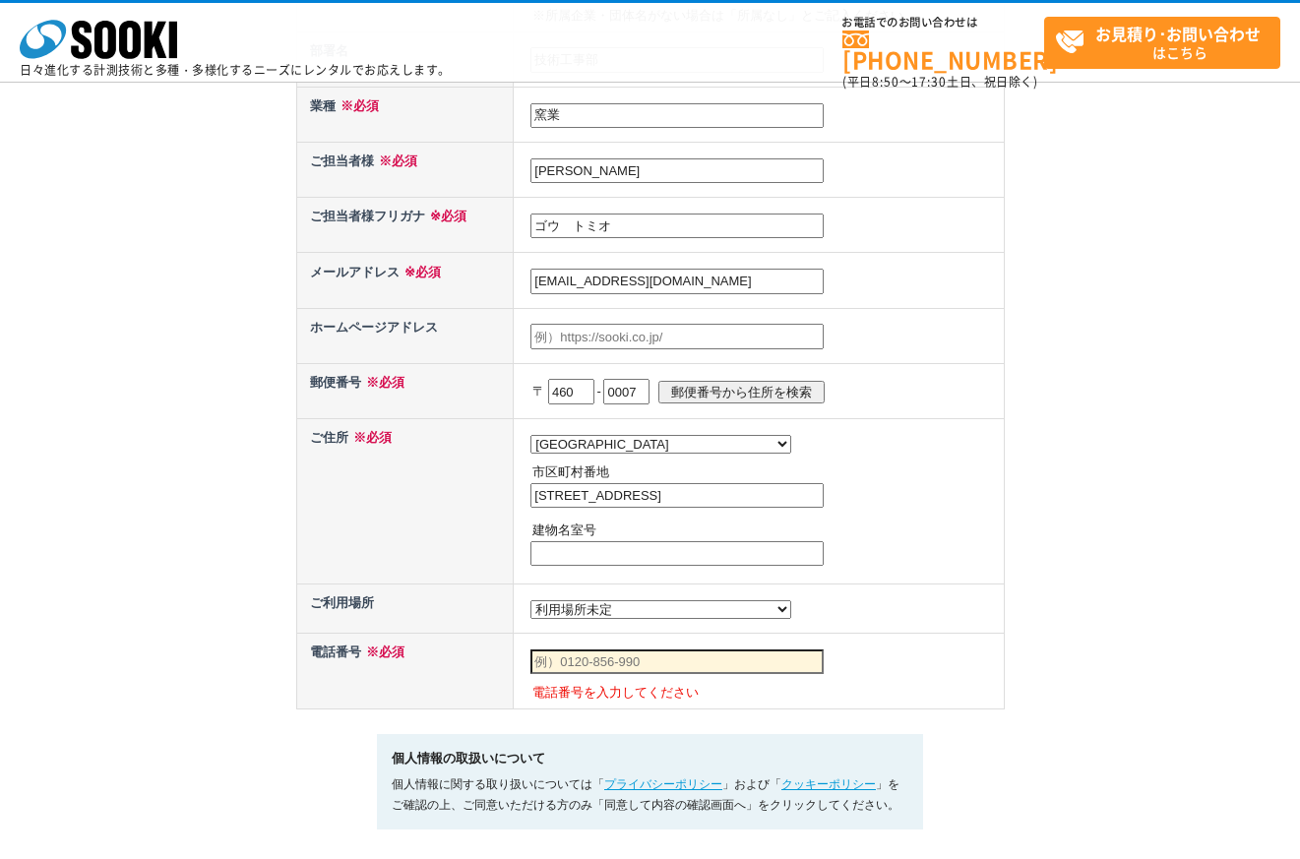
click at [694, 556] on input "text" at bounding box center [676, 554] width 293 height 26
type input "グランスクエア新栄4F"
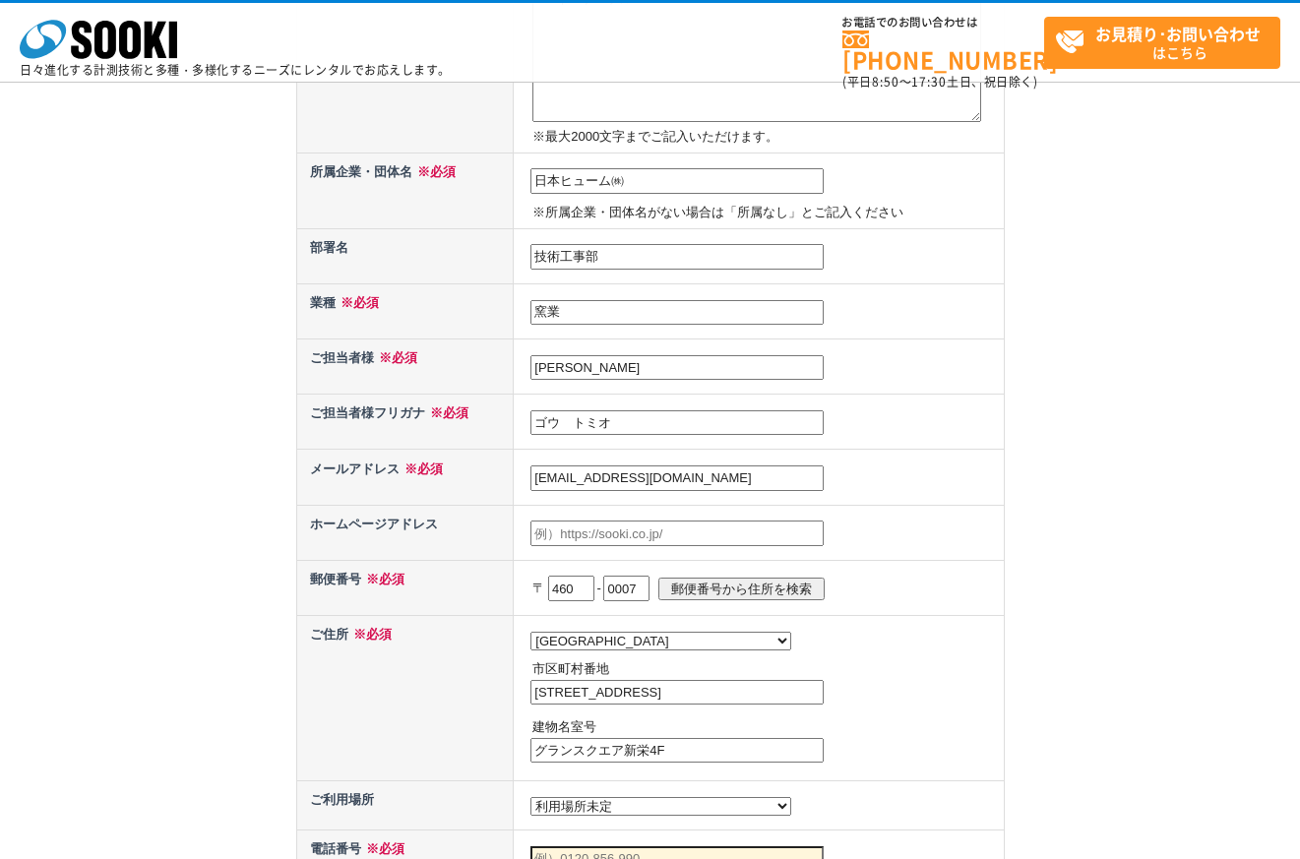
scroll to position [984, 0]
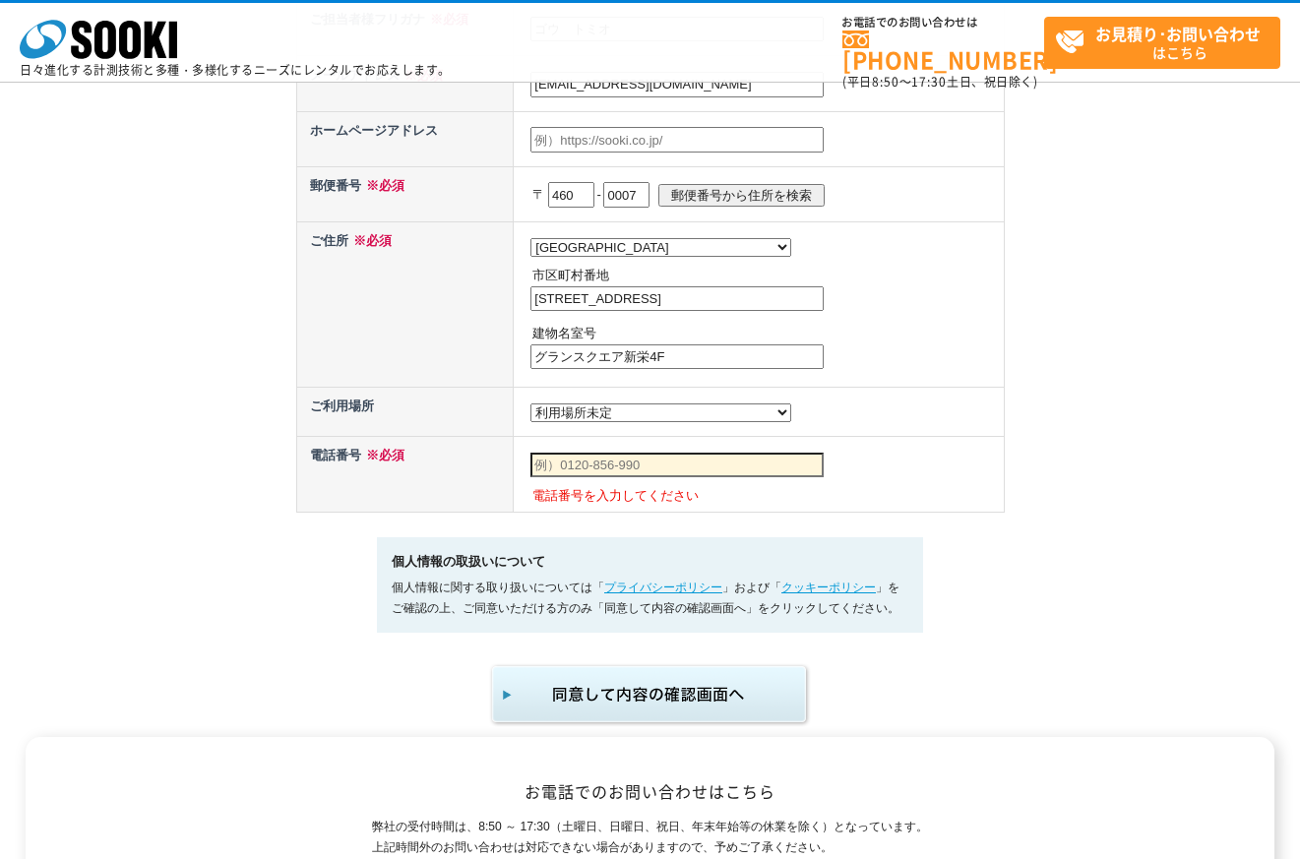
click at [631, 412] on select "都道府県の選択 利用場所未定 北海道 青森県 岩手県 宮城県 秋田県 山形県 福島県 茨城県 栃木県 群馬県 埼玉県 千葉県 東京都 神奈川県 新潟県 富山県…" at bounding box center [660, 412] width 261 height 19
click at [630, 412] on select "都道府県の選択 利用場所未定 北海道 青森県 岩手県 宮城県 秋田県 山形県 福島県 茨城県 栃木県 群馬県 埼玉県 千葉県 東京都 神奈川県 新潟県 富山県…" at bounding box center [660, 412] width 261 height 19
select select "24"
click at [530, 408] on select "都道府県の選択 利用場所未定 北海道 青森県 岩手県 宮城県 秋田県 山形県 福島県 茨城県 栃木県 群馬県 埼玉県 千葉県 東京都 神奈川県 新潟県 富山県…" at bounding box center [660, 412] width 261 height 19
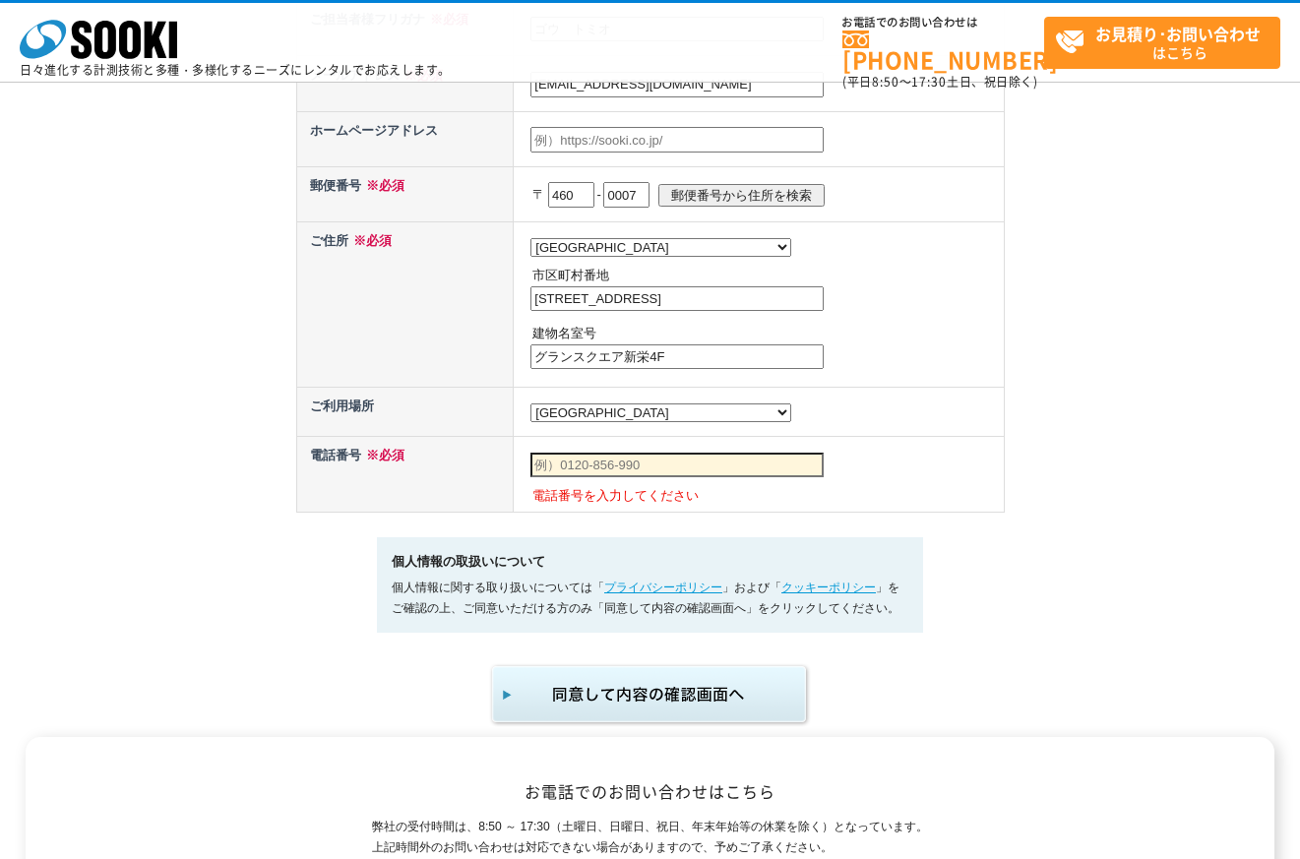
click at [867, 375] on td "都道府県の選択 北海道 青森県 岩手県 宮城県 秋田県 山形県 福島県 茨城県 栃木県 群馬県 埼玉県 千葉県 東京都 神奈川県 新潟県 富山県 石川県 福井…" at bounding box center [759, 304] width 490 height 165
click at [690, 476] on input "text" at bounding box center [676, 466] width 293 height 26
type input "08054093680"
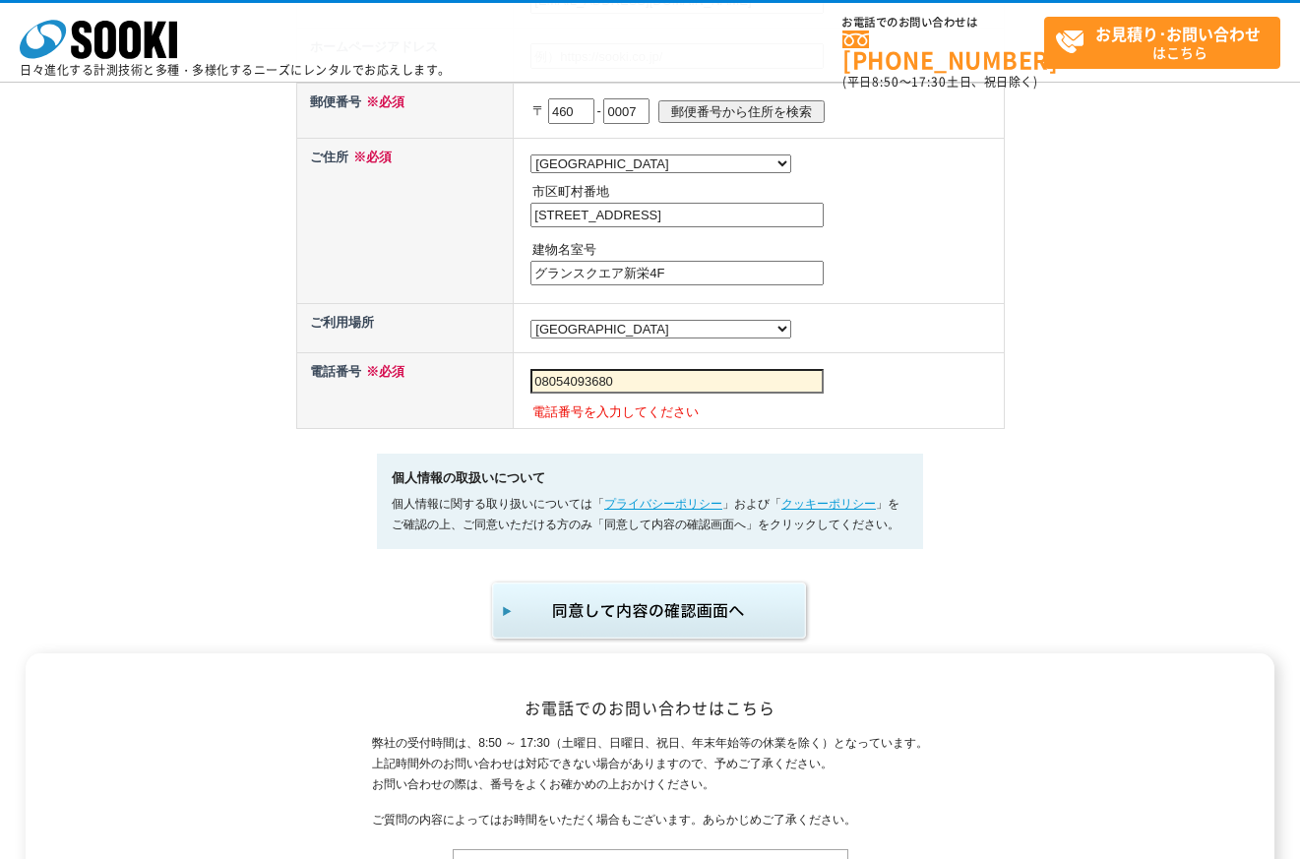
scroll to position [1181, 0]
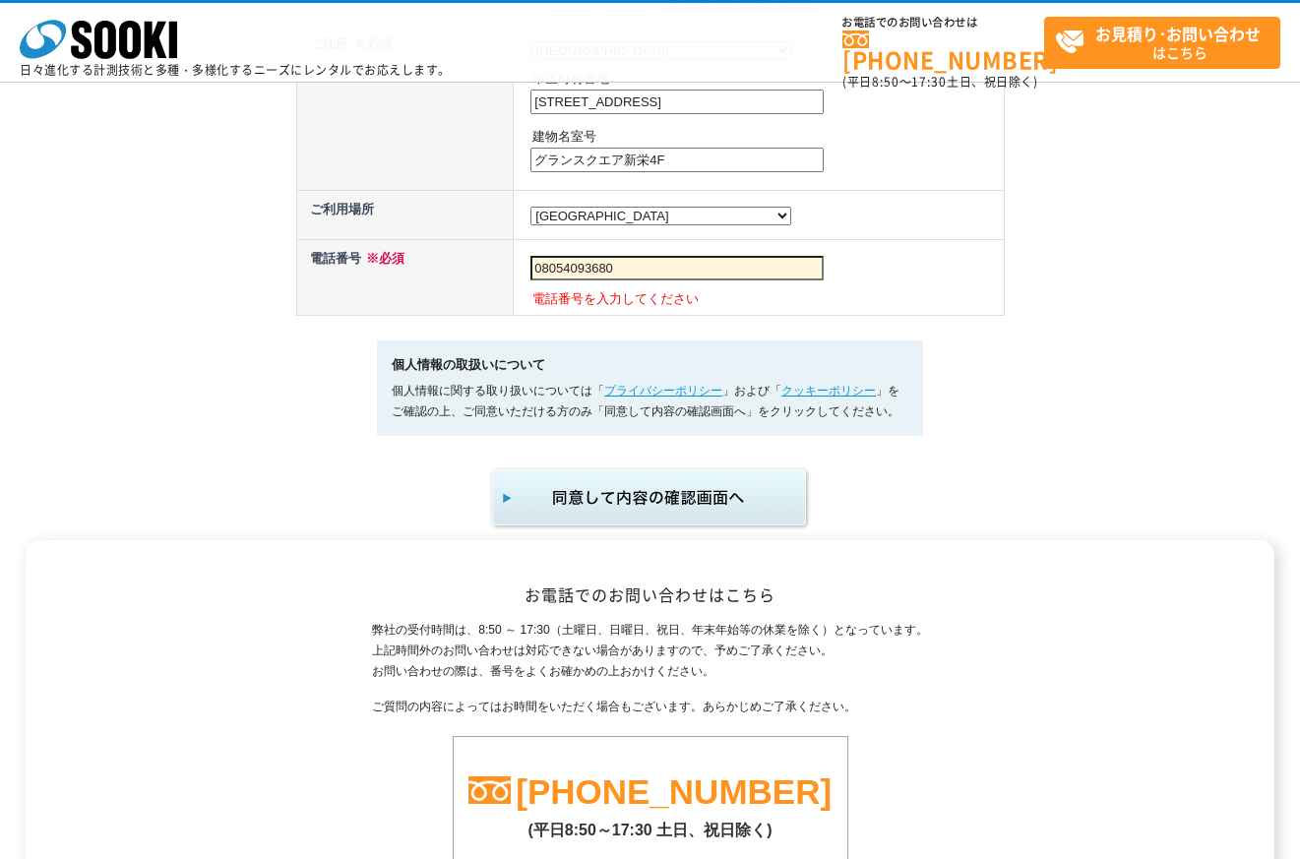
click at [691, 511] on img "submit" at bounding box center [650, 497] width 323 height 65
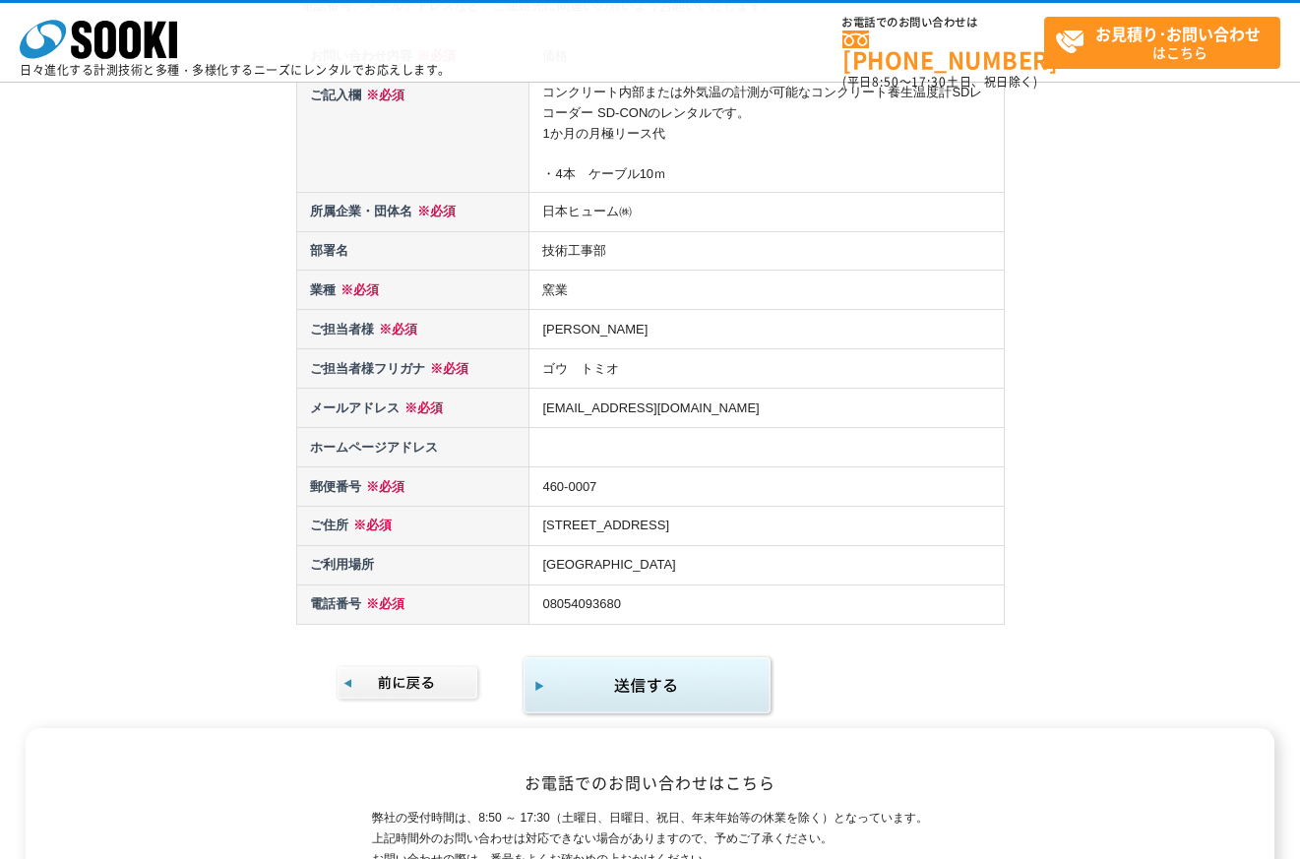
scroll to position [295, 0]
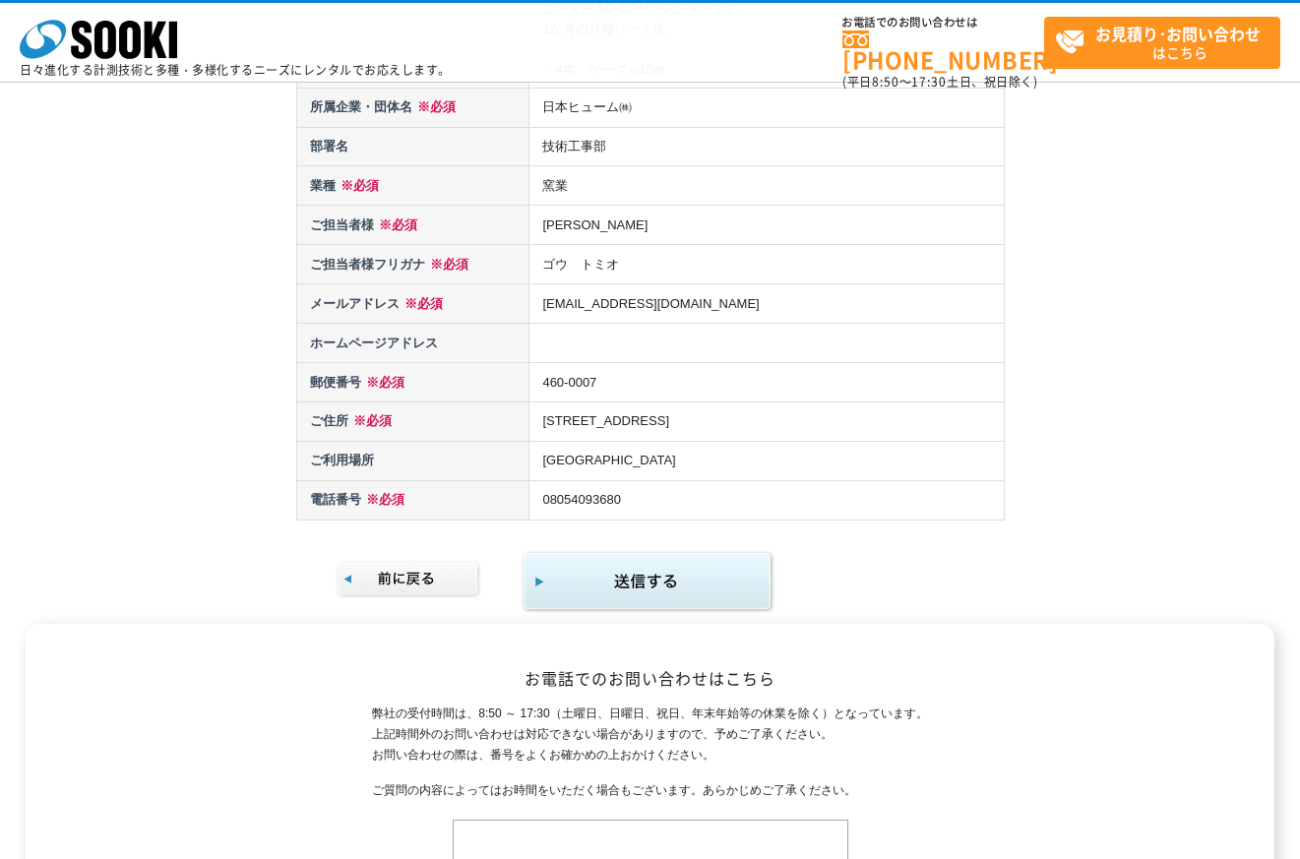
click at [707, 579] on img "submit" at bounding box center [647, 582] width 253 height 64
